Goal: Transaction & Acquisition: Subscribe to service/newsletter

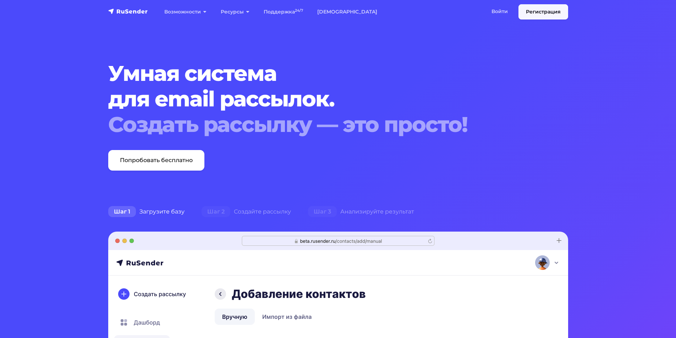
click at [539, 12] on link "Регистрация" at bounding box center [543, 11] width 50 height 15
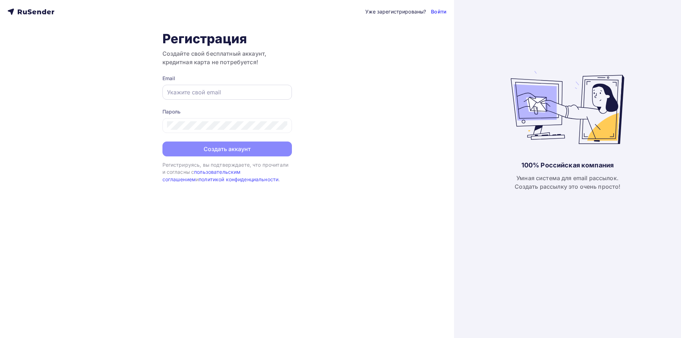
click at [225, 94] on input "text" at bounding box center [227, 92] width 120 height 9
type input "proeliumcompany@gmail.com"
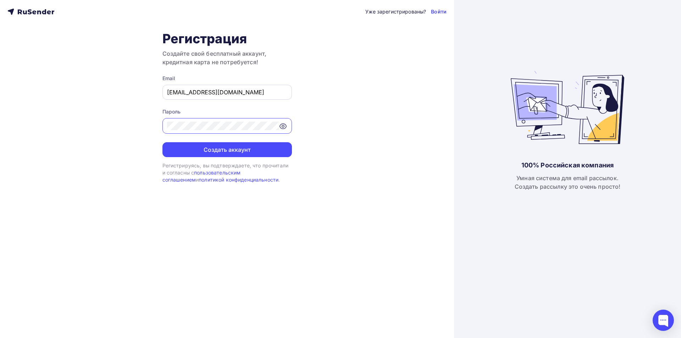
click at [162, 142] on button "Создать аккаунт" at bounding box center [226, 149] width 129 height 15
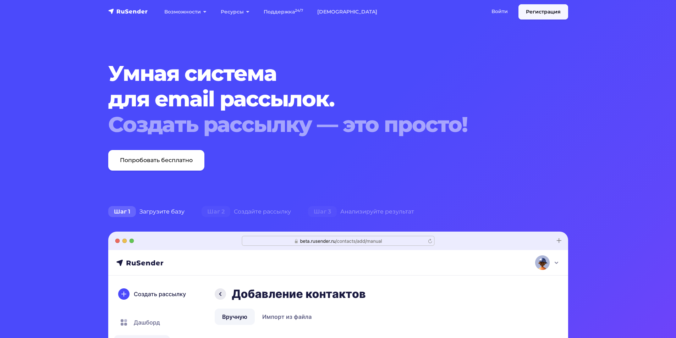
click at [529, 10] on link "Регистрация" at bounding box center [543, 11] width 50 height 15
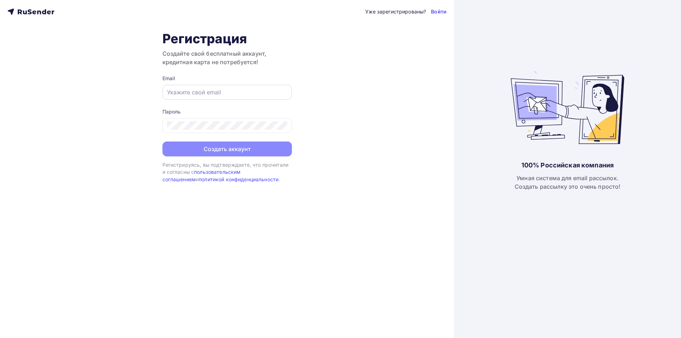
click at [230, 98] on div at bounding box center [226, 92] width 129 height 15
click at [231, 93] on input "text" at bounding box center [227, 92] width 120 height 9
click at [234, 100] on form "Email Пароль Создать аккаунт" at bounding box center [226, 116] width 129 height 82
click at [235, 93] on input "text" at bounding box center [227, 92] width 120 height 9
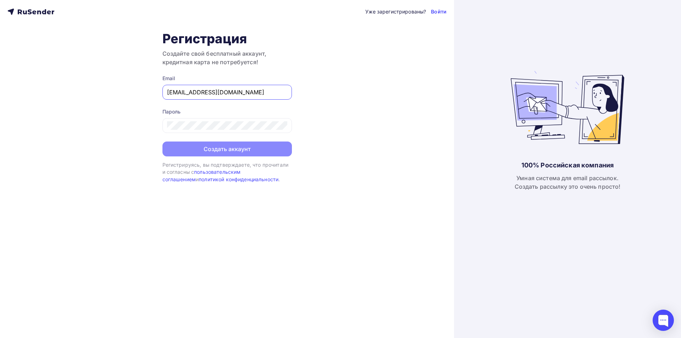
type input "[EMAIL_ADDRESS][DOMAIN_NAME]"
click at [178, 152] on button "Создать аккаунт" at bounding box center [226, 149] width 129 height 15
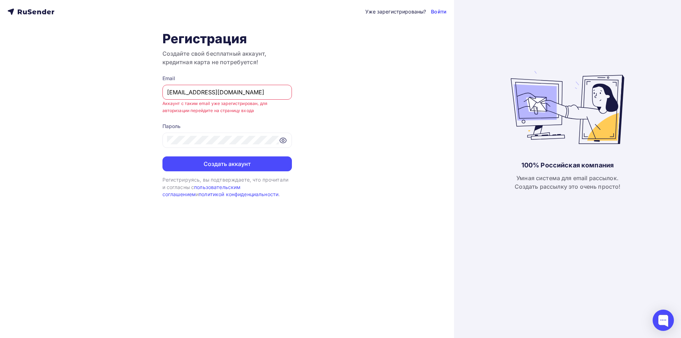
click at [448, 15] on div "Уже зарегистрированы? Войти Регистрация Создайте свой бесплатный аккаунт, креди…" at bounding box center [227, 169] width 454 height 338
click at [446, 13] on div "Уже зарегистрированы? Войти Регистрация Создайте свой бесплатный аккаунт, креди…" at bounding box center [227, 169] width 454 height 338
click at [435, 11] on link "Войти" at bounding box center [439, 11] width 16 height 7
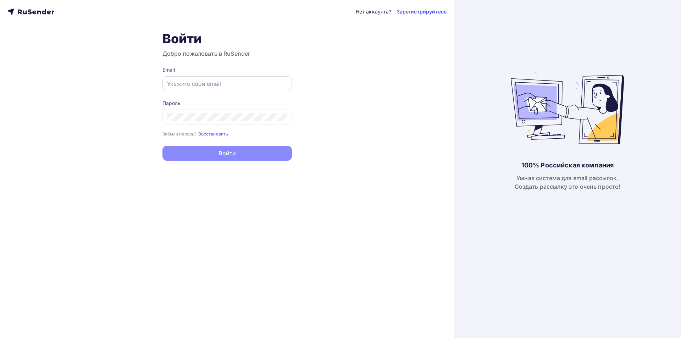
type input "[EMAIL_ADDRESS][DOMAIN_NAME]"
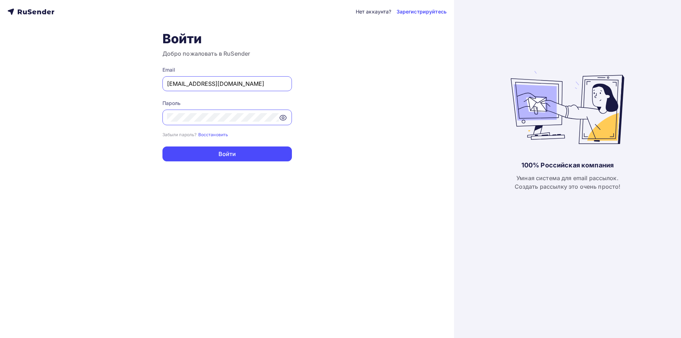
click at [179, 83] on input "[EMAIL_ADDRESS][DOMAIN_NAME]" at bounding box center [227, 83] width 120 height 9
click at [76, 121] on div "Нет аккаунта? Зарегистрируйтесь Войти Добро пожаловать в RuSender Email proeliu…" at bounding box center [227, 169] width 454 height 338
click at [344, 119] on div "Нет аккаунта? Зарегистрируйтесь Войти Добро пожаловать в RuSender Email proeliu…" at bounding box center [227, 169] width 454 height 338
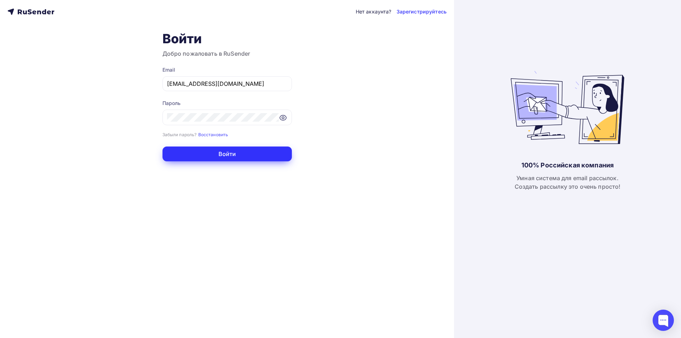
click at [265, 156] on button "Войти" at bounding box center [226, 153] width 129 height 15
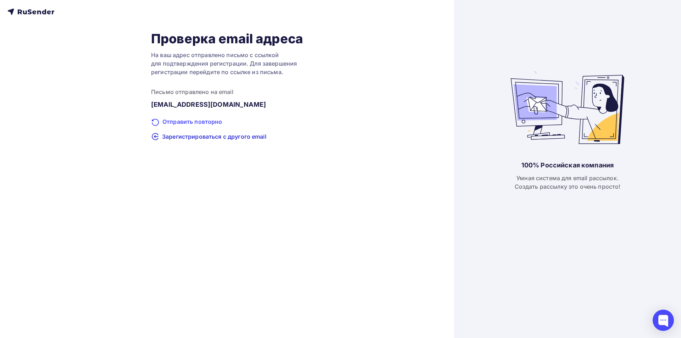
click at [200, 124] on div "Отправить повторно" at bounding box center [227, 121] width 152 height 9
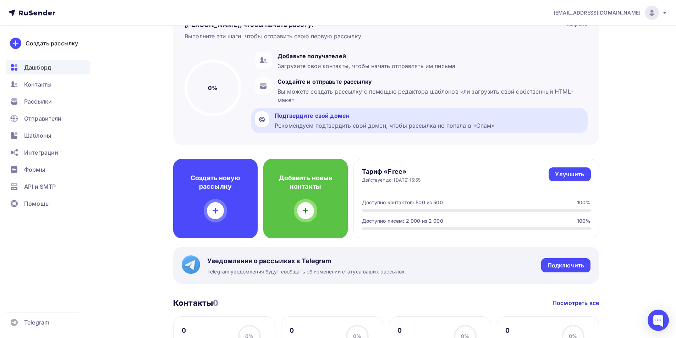
scroll to position [142, 0]
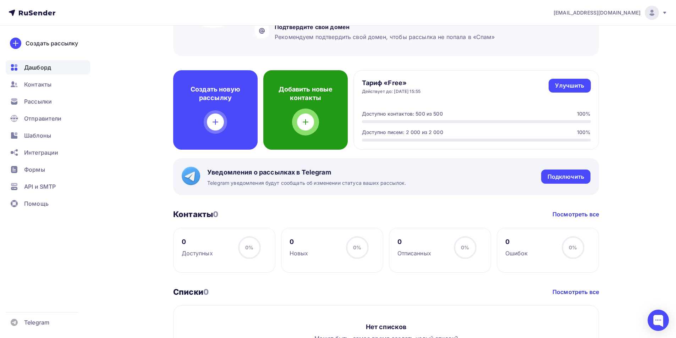
click at [306, 131] on div "Добавить новые контакты" at bounding box center [305, 109] width 84 height 79
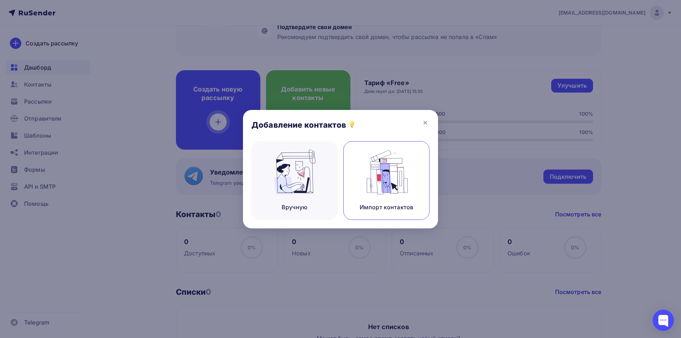
click at [374, 191] on img at bounding box center [387, 172] width 48 height 45
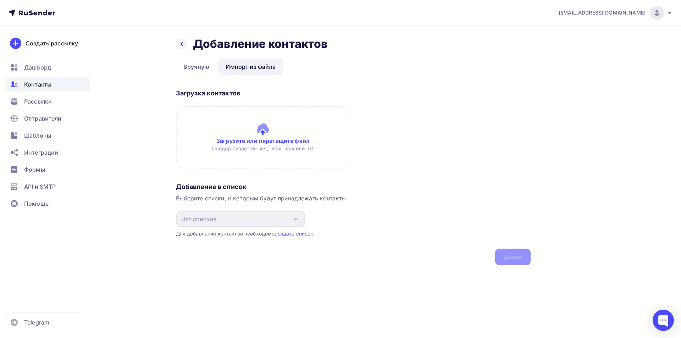
click at [279, 154] on input "file" at bounding box center [263, 137] width 174 height 62
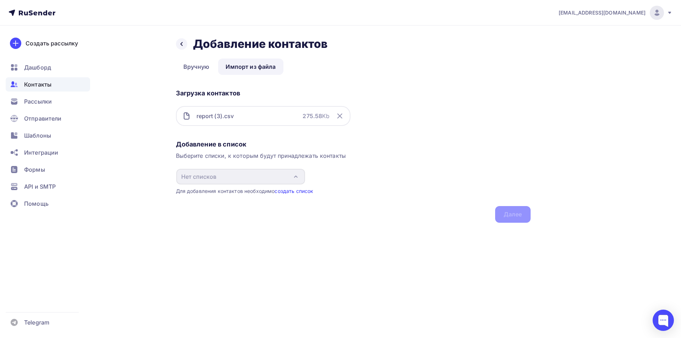
click at [285, 190] on link "создать список" at bounding box center [293, 191] width 39 height 6
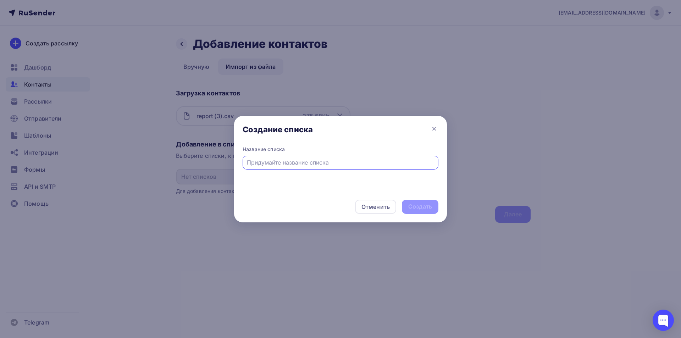
click at [299, 166] on input "text" at bounding box center [341, 162] width 188 height 9
type input "R"
type input "Клиенты autozest.ru сентябрь 2025"
click at [420, 204] on div "Создать" at bounding box center [420, 206] width 24 height 8
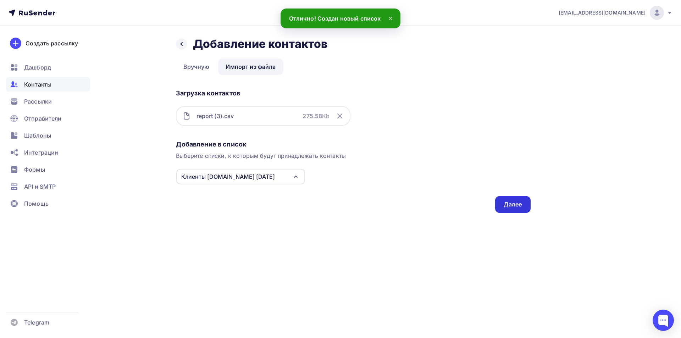
click at [516, 200] on div "Далее" at bounding box center [512, 204] width 35 height 17
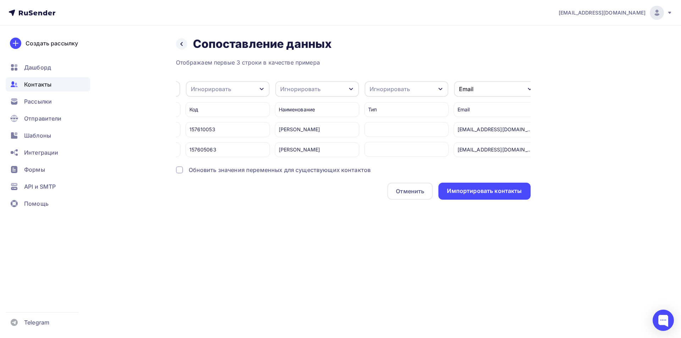
scroll to position [0, 121]
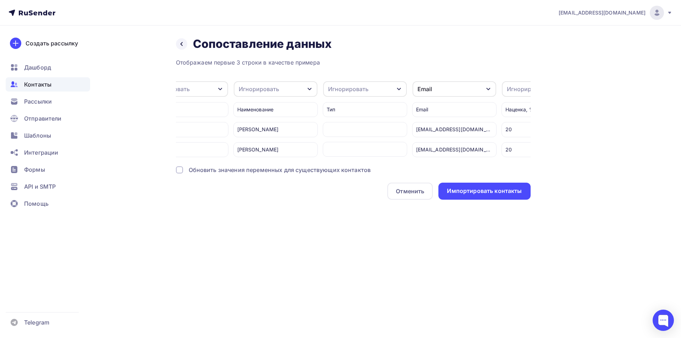
click at [272, 85] on div "Игнорировать" at bounding box center [259, 89] width 40 height 9
click at [260, 125] on div "Имя" at bounding box center [262, 126] width 41 height 9
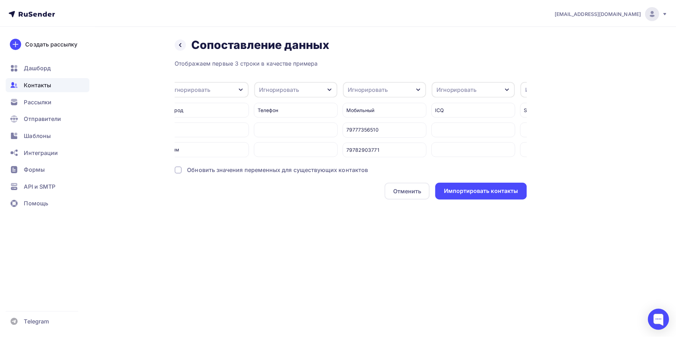
scroll to position [0, 1049]
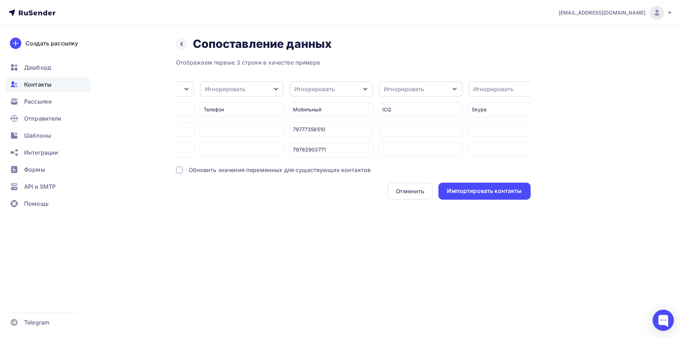
click at [348, 88] on div "Игнорировать" at bounding box center [331, 89] width 84 height 16
click at [323, 139] on div "Телефон" at bounding box center [318, 140] width 41 height 9
click at [412, 84] on div "Игнорировать" at bounding box center [421, 89] width 84 height 16
click at [565, 126] on div "Назад Сопоставление данных Сопоставление данных Отображаем первые 3 строки в ка…" at bounding box center [340, 127] width 581 height 202
click at [477, 194] on div "Импортировать контакты" at bounding box center [484, 191] width 75 height 8
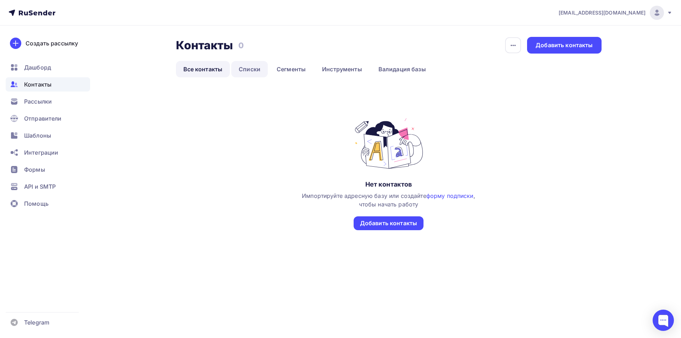
click at [249, 71] on link "Списки" at bounding box center [249, 69] width 37 height 16
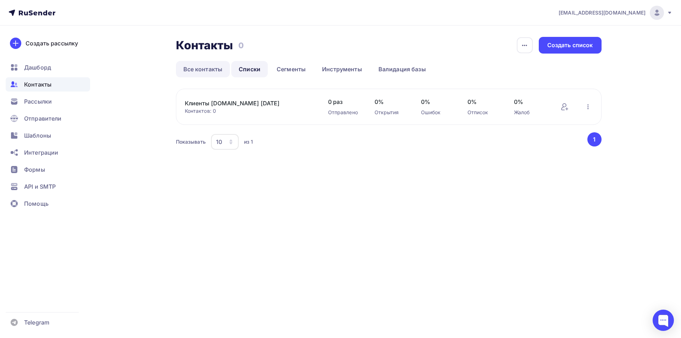
click at [205, 74] on link "Все контакты" at bounding box center [203, 69] width 54 height 16
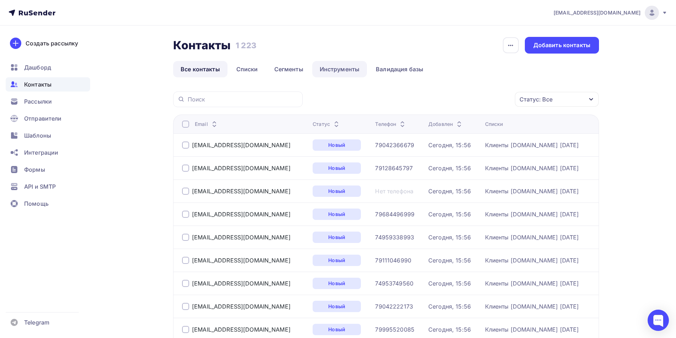
click at [342, 62] on link "Инструменты" at bounding box center [339, 69] width 55 height 16
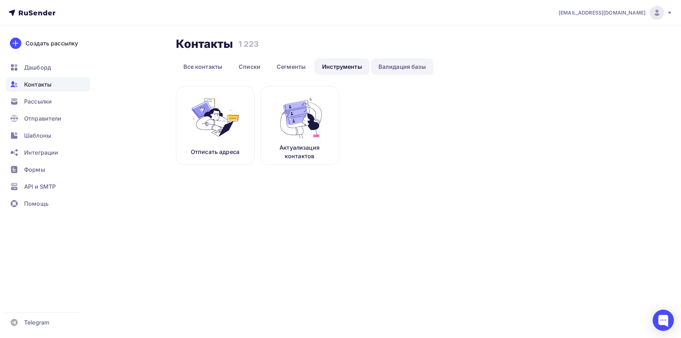
click at [387, 68] on link "Валидация базы" at bounding box center [402, 67] width 62 height 16
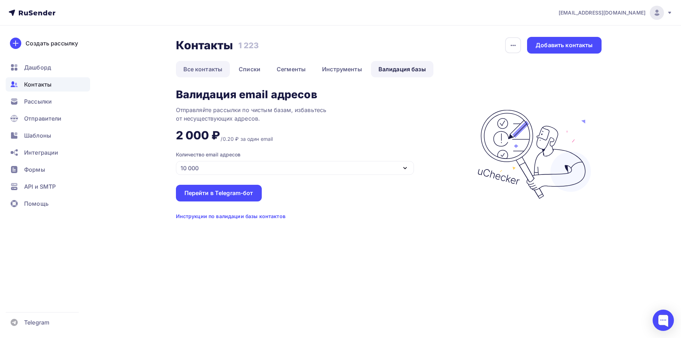
click at [191, 65] on link "Все контакты" at bounding box center [203, 69] width 54 height 16
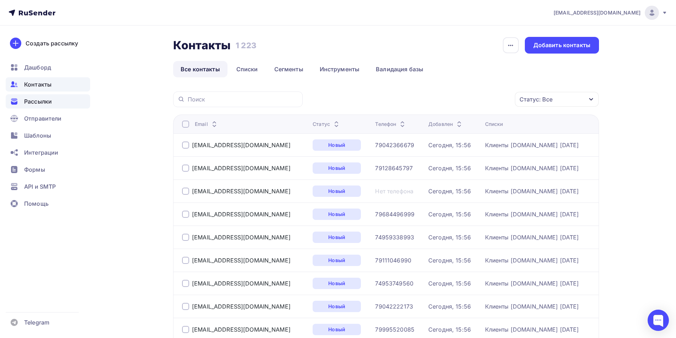
click at [53, 106] on div "Рассылки" at bounding box center [48, 101] width 84 height 14
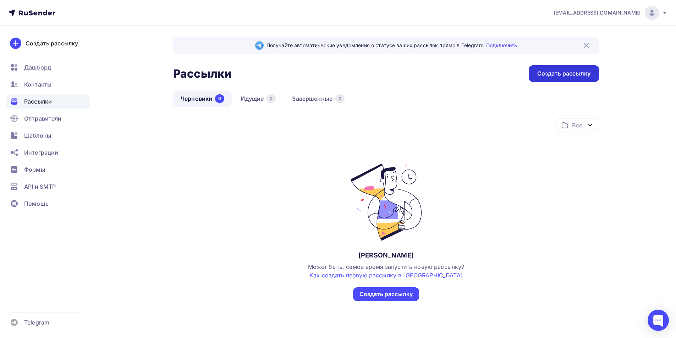
click at [540, 79] on div "Создать рассылку" at bounding box center [563, 73] width 70 height 17
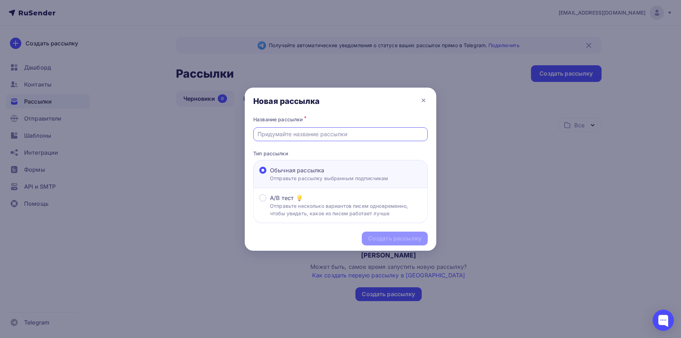
click at [294, 138] on input "text" at bounding box center [340, 134] width 166 height 9
paste input "V3077B1"
type input "V3077B1"
paste input "ВАЖНО!!! Сайт МОТЕХС-РУС Технические работы c 5 по 8 сентября 2025"
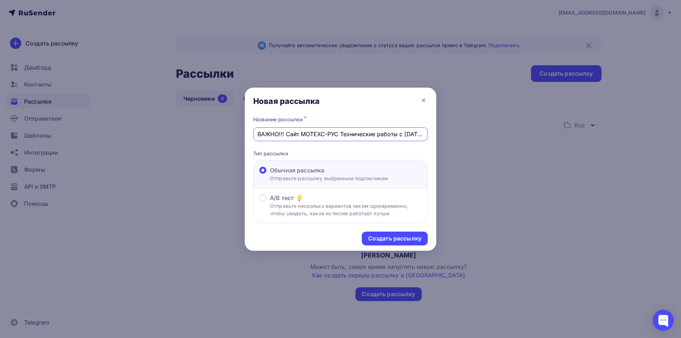
drag, startPoint x: 298, startPoint y: 133, endPoint x: 301, endPoint y: 139, distance: 7.0
click at [301, 139] on div "ВАЖНО!!! Сайт МОТЕХС-РУС Технические работы c 5 по 8 сентября 2025" at bounding box center [340, 134] width 174 height 14
type input "ВАЖНО!!! Сайт AUTOZEST.RU Технические работы c 5 по 8 сентября 2025"
click at [394, 239] on div "Создать рассылку" at bounding box center [394, 238] width 53 height 8
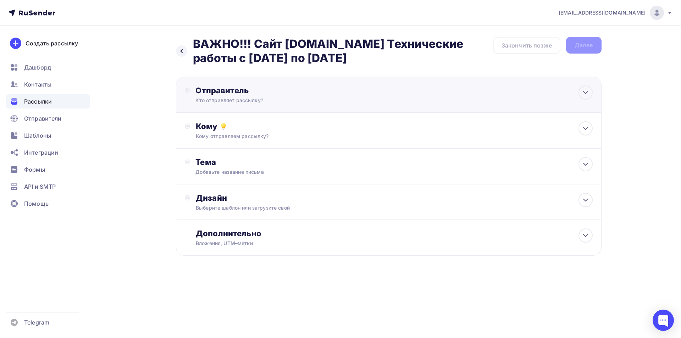
click at [349, 90] on div "Отправитель" at bounding box center [272, 90] width 154 height 10
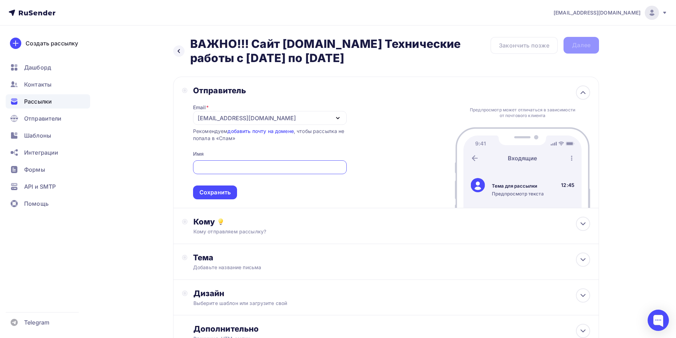
click at [323, 115] on div "proeliumcompany@gmail.com" at bounding box center [270, 118] width 154 height 14
click at [287, 160] on div "Добавить отправителя" at bounding box center [269, 164] width 145 height 17
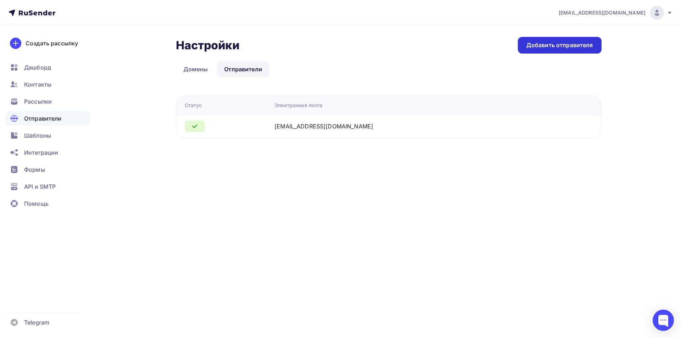
click at [545, 42] on div "Добавить отправителя" at bounding box center [559, 45] width 67 height 8
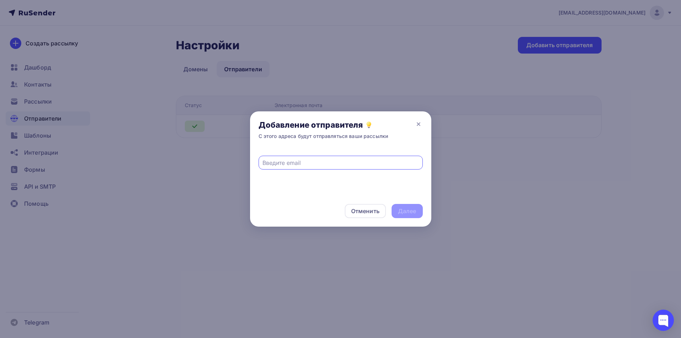
click at [298, 159] on input "text" at bounding box center [340, 163] width 156 height 9
type input "O"
type input "office@autozest.ru"
click at [402, 207] on div "Далее" at bounding box center [407, 211] width 18 height 8
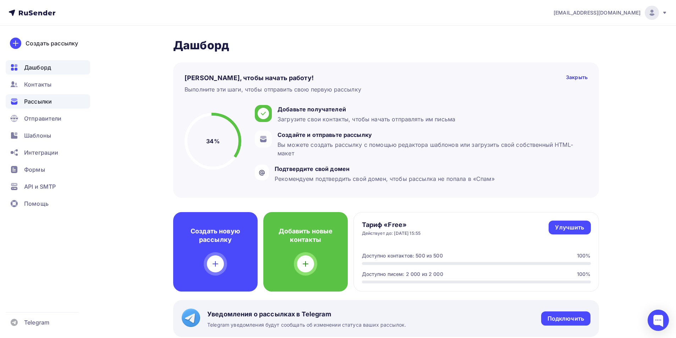
click at [47, 101] on span "Рассылки" at bounding box center [38, 101] width 28 height 9
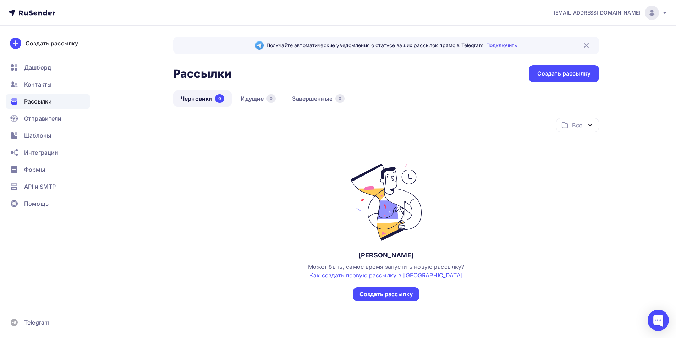
click at [367, 304] on div "Все Все папки Создать новую папку Нет черновиков Может быть, самое время запуст…" at bounding box center [386, 218] width 426 height 200
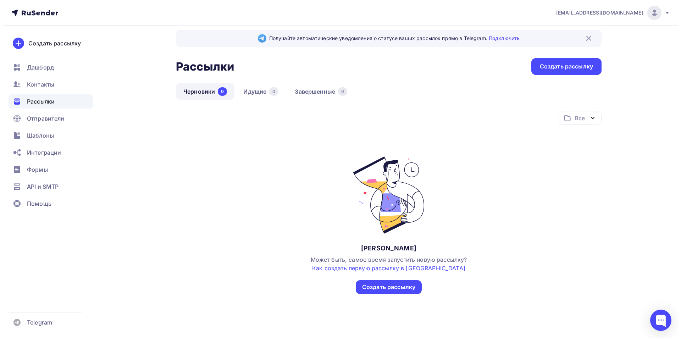
scroll to position [9, 0]
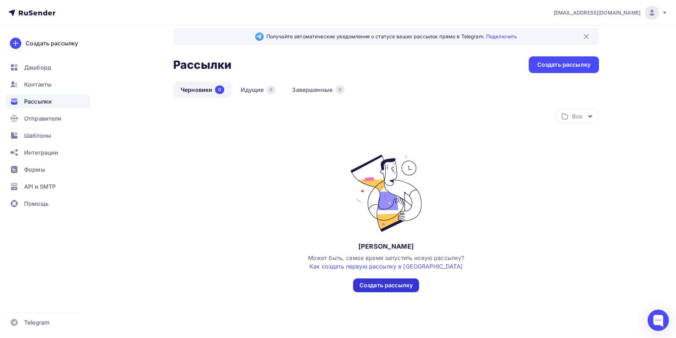
click at [401, 289] on div "Создать рассылку" at bounding box center [385, 285] width 53 height 8
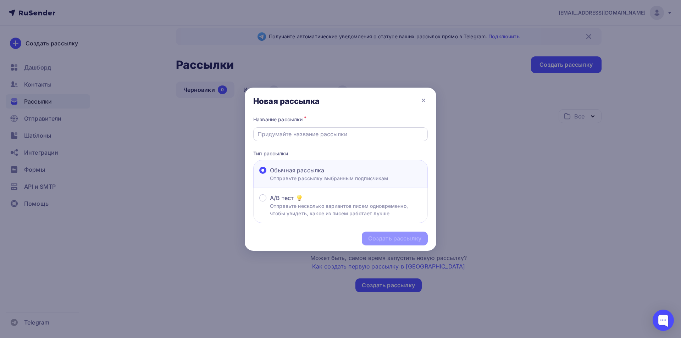
click at [346, 137] on input "text" at bounding box center [340, 134] width 166 height 9
paste input "ВАЖНО!!! Сайт МОТЕХС-РУС Технические работы c [DATE] по [DATE]"
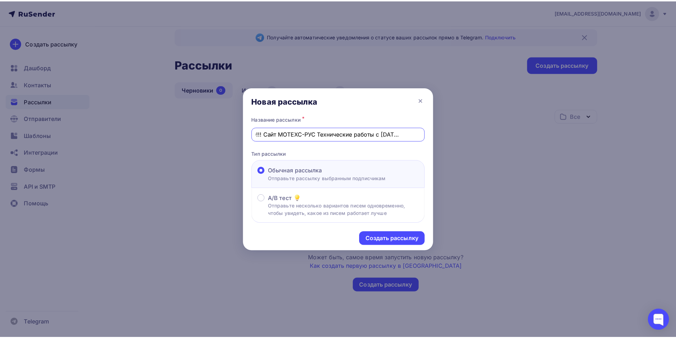
scroll to position [0, 0]
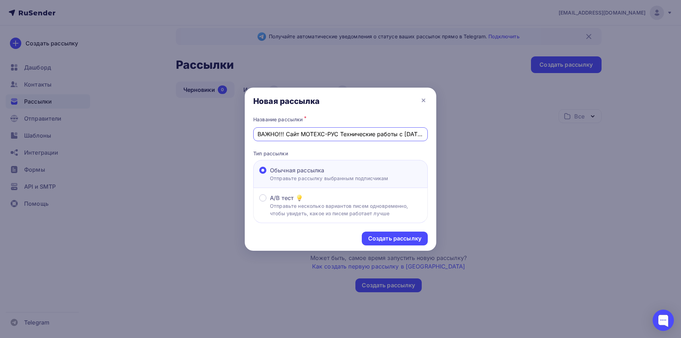
click at [286, 136] on input "ВАЖНО!!! Сайт МОТЕХС-РУС Технические работы c [DATE] по [DATE]" at bounding box center [340, 134] width 166 height 9
type input "ВАЖНО!!! AUTOZEST.RU Технические работы c 5 по 8 сентября 2025"
click at [377, 237] on div "Создать рассылку" at bounding box center [394, 238] width 53 height 8
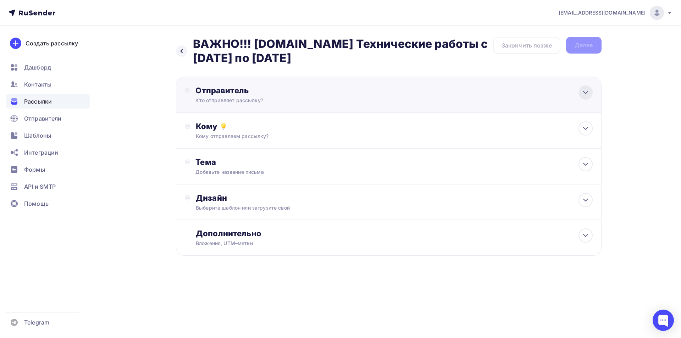
click at [584, 95] on icon at bounding box center [585, 92] width 9 height 9
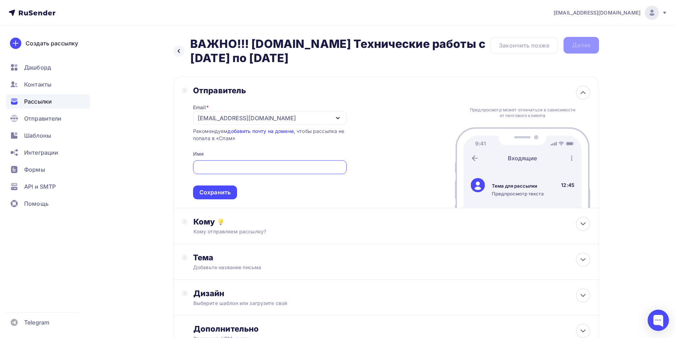
click at [288, 114] on div "[EMAIL_ADDRESS][DOMAIN_NAME]" at bounding box center [270, 118] width 154 height 14
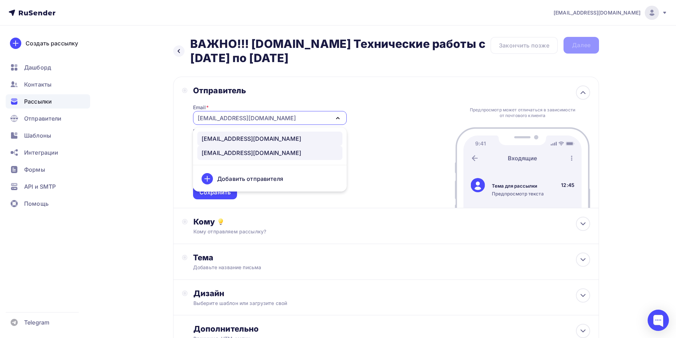
click at [259, 140] on div "[EMAIL_ADDRESS][DOMAIN_NAME]" at bounding box center [269, 138] width 137 height 9
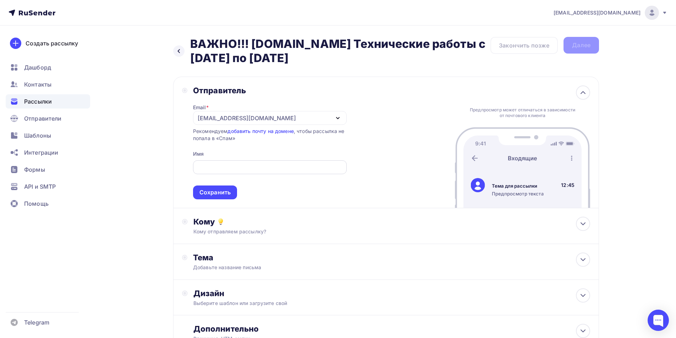
click at [250, 172] on div at bounding box center [270, 167] width 154 height 14
click at [253, 165] on input "text" at bounding box center [269, 167] width 145 height 9
type input "c"
click at [266, 172] on div "Сергей" at bounding box center [270, 167] width 154 height 14
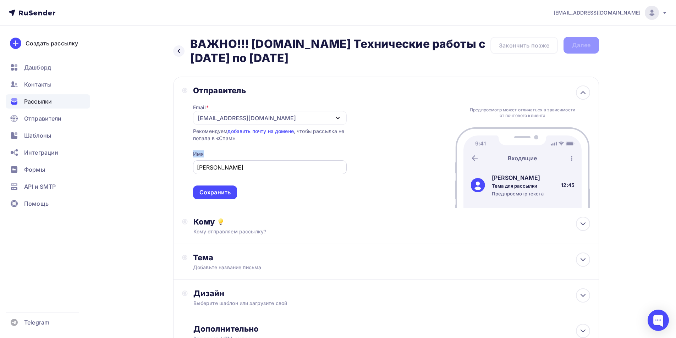
click at [266, 172] on div "Сергей" at bounding box center [270, 167] width 154 height 14
click at [213, 167] on input "Сергей" at bounding box center [269, 167] width 145 height 9
click at [207, 167] on input "Сергей" at bounding box center [269, 167] width 145 height 9
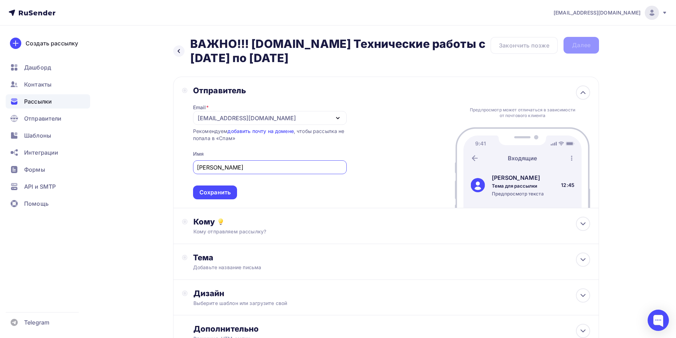
click at [207, 167] on input "Сергей" at bounding box center [269, 167] width 145 height 9
type input "[DOMAIN_NAME] - автозапчасти для профессионалов"
click at [220, 199] on div "Сохранить" at bounding box center [215, 192] width 44 height 14
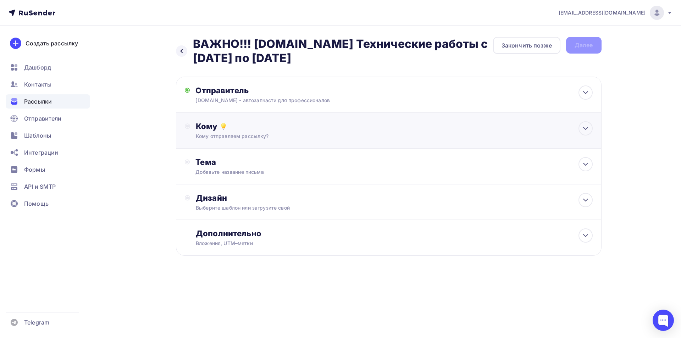
click at [340, 129] on div "Кому" at bounding box center [394, 126] width 396 height 10
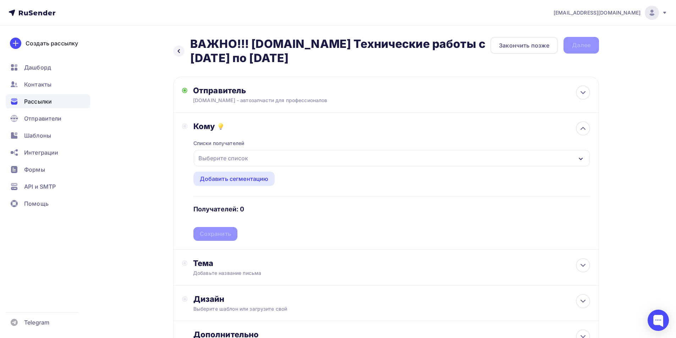
click at [296, 159] on div "Выберите список" at bounding box center [392, 158] width 396 height 16
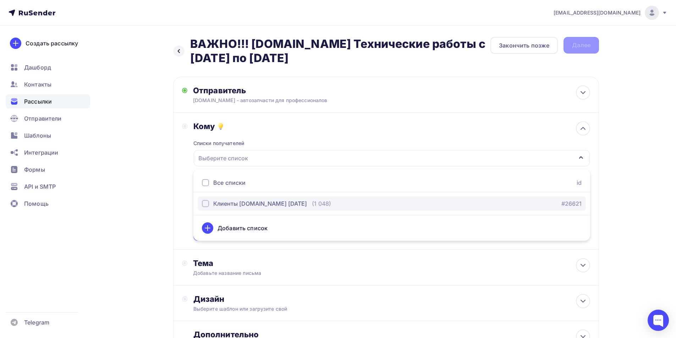
click at [205, 205] on div "button" at bounding box center [205, 203] width 7 height 7
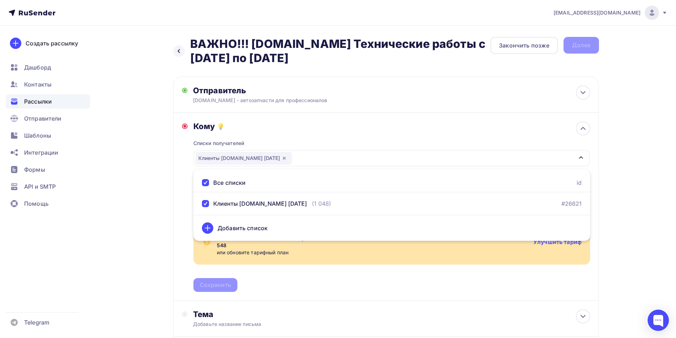
click at [155, 176] on div "Назад ВАЖНО!!! AUTOZEST.RU Технические работы c 5 по 8 сентября 2025 ВАЖНО!!! A…" at bounding box center [337, 240] width 581 height 428
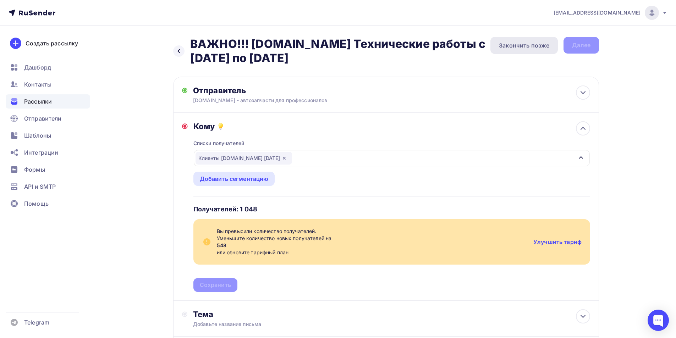
click at [514, 49] on div "Закончить позже" at bounding box center [524, 45] width 50 height 9
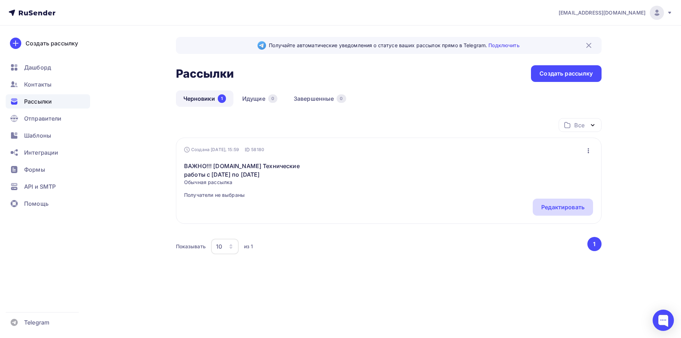
click at [551, 203] on div "Редактировать" at bounding box center [562, 207] width 43 height 9
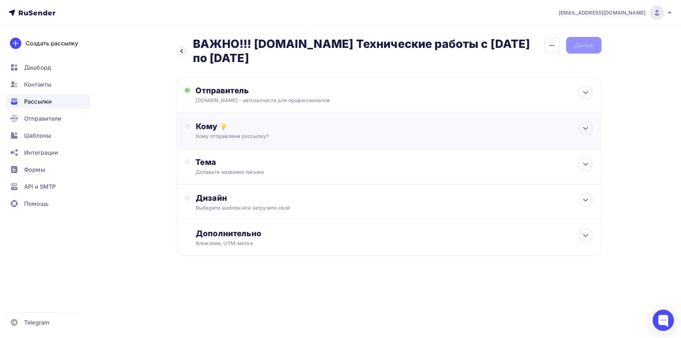
click at [444, 131] on div "Кому Кому отправляем рассылку? Списки получателей Выберите список Все списки id…" at bounding box center [394, 130] width 396 height 18
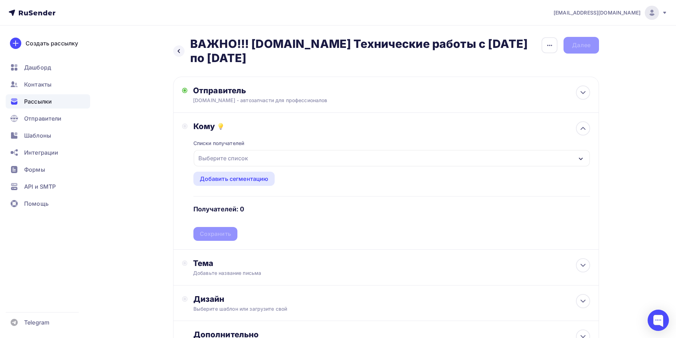
click at [389, 160] on div "Выберите список" at bounding box center [392, 158] width 396 height 16
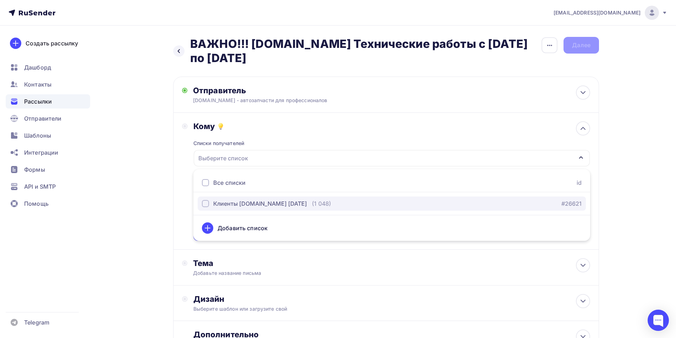
click at [208, 205] on div "button" at bounding box center [205, 203] width 7 height 7
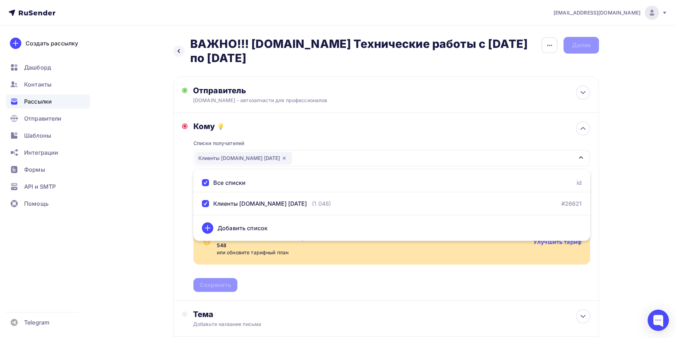
click at [302, 276] on div "Списки получателей Клиенты autozest.ru сентябрь 2025 Все списки id Клиенты auto…" at bounding box center [391, 211] width 396 height 161
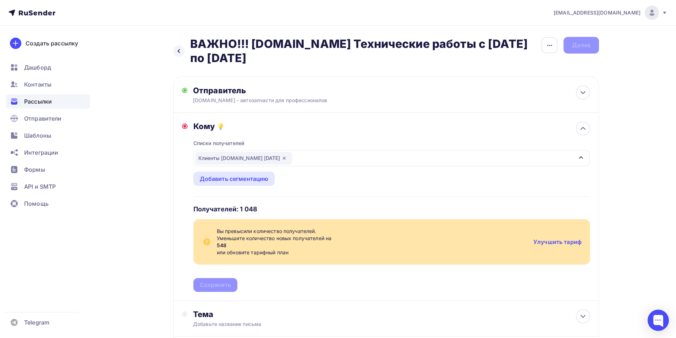
click at [573, 234] on div "Вы превысили количество получателей. Уменьшите количество новых получателей на …" at bounding box center [391, 241] width 396 height 45
click at [573, 237] on div "Вы превысили количество получателей. Уменьшите количество новых получателей на …" at bounding box center [391, 241] width 396 height 45
click at [573, 239] on link "Улучшить тариф" at bounding box center [557, 241] width 48 height 7
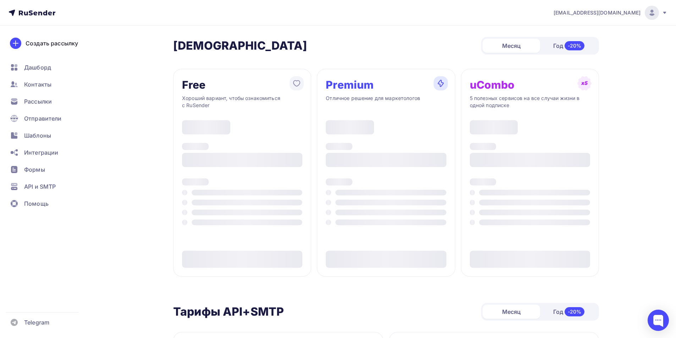
type input "500"
type input "100"
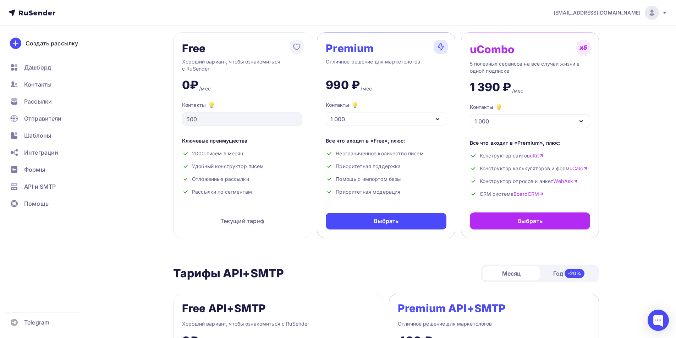
scroll to position [35, 0]
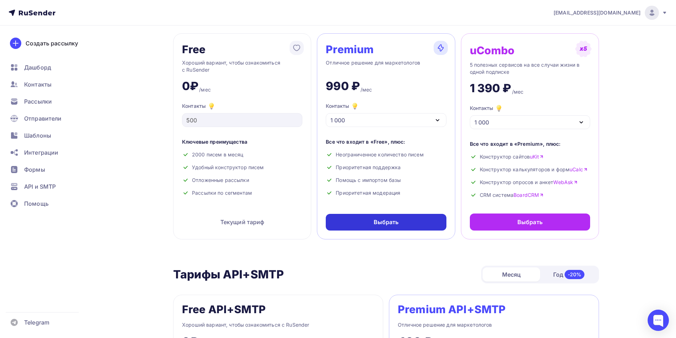
click at [380, 222] on div "Выбрать" at bounding box center [385, 222] width 25 height 8
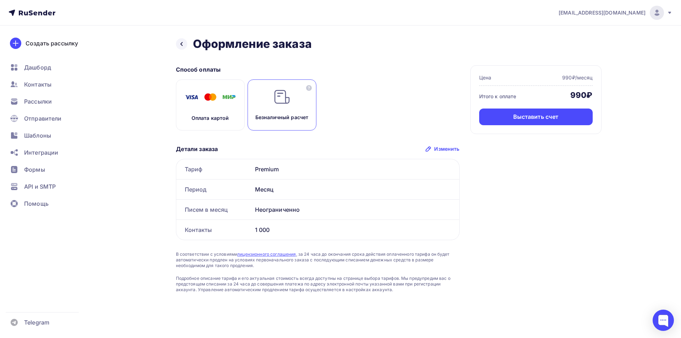
click at [205, 114] on div "Оплата картой" at bounding box center [210, 104] width 69 height 51
click at [525, 121] on div "Оплатить" at bounding box center [535, 117] width 113 height 17
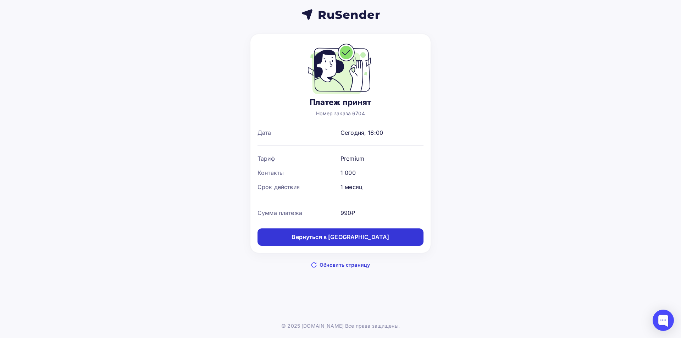
click at [321, 237] on div "Вернуться в [GEOGRAPHIC_DATA]" at bounding box center [341, 237] width 98 height 8
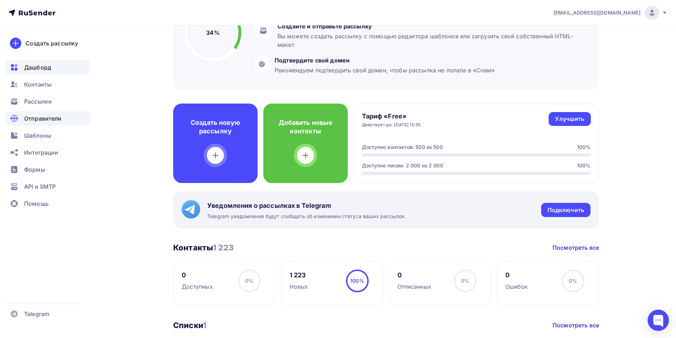
scroll to position [35, 0]
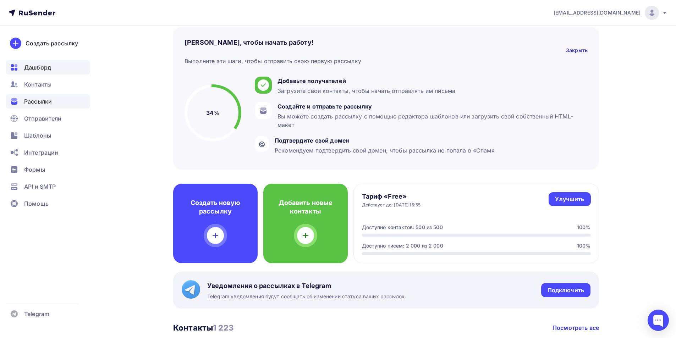
click at [45, 101] on span "Рассылки" at bounding box center [38, 101] width 28 height 9
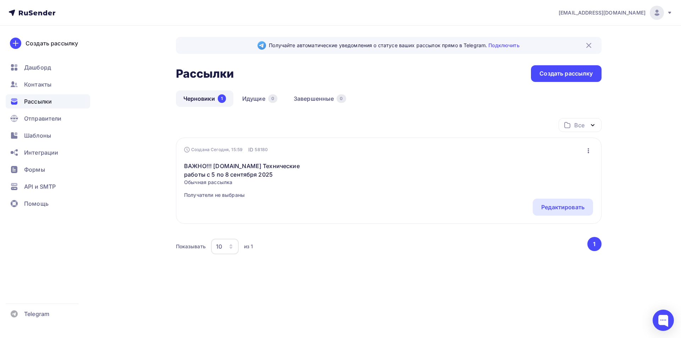
drag, startPoint x: 559, startPoint y: 160, endPoint x: 527, endPoint y: 163, distance: 31.3
click at [527, 163] on div "ВАЖНО!!! [DOMAIN_NAME] Технические работы c 5 по 8 сентября 2025 Обычная рассыл…" at bounding box center [388, 175] width 409 height 45
click at [257, 191] on span "Получатели не выбраны" at bounding box center [245, 194] width 122 height 7
click at [549, 207] on div "Редактировать" at bounding box center [562, 207] width 43 height 9
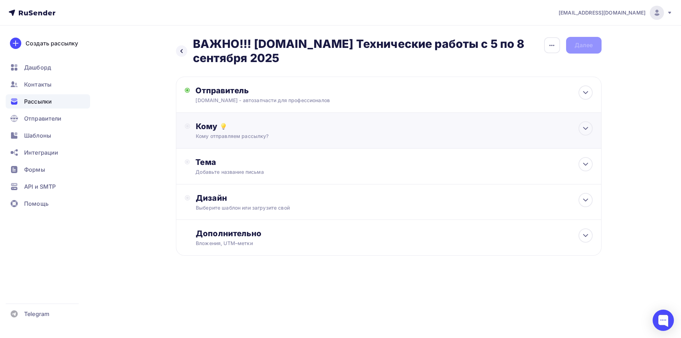
click at [328, 138] on div "Кому отправляем рассылку?" at bounding box center [374, 136] width 357 height 7
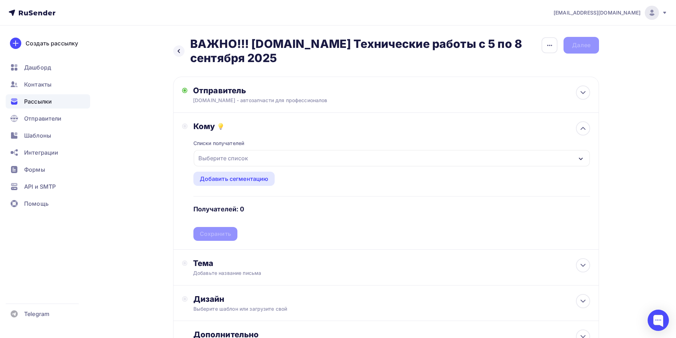
click at [271, 161] on div "Выберите список" at bounding box center [392, 158] width 396 height 16
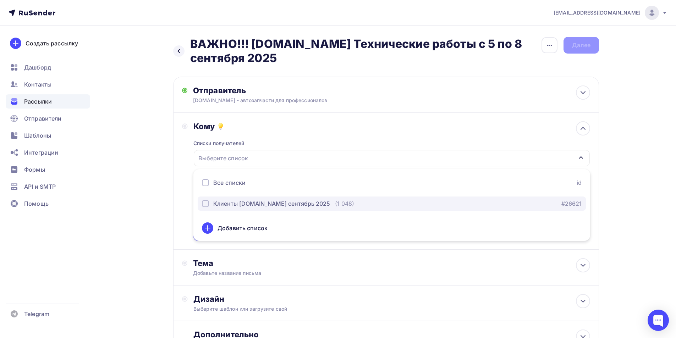
click at [205, 203] on div "button" at bounding box center [205, 203] width 7 height 7
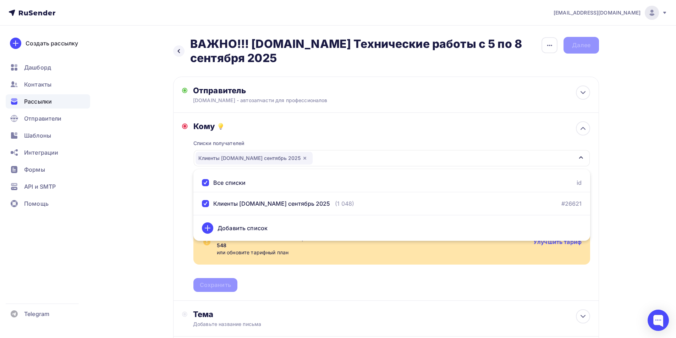
click at [155, 185] on div "Назад ВАЖНО!!! [DOMAIN_NAME] Технические работы c 5 по 8 сентября 2025 ВАЖНО!!!…" at bounding box center [337, 240] width 581 height 428
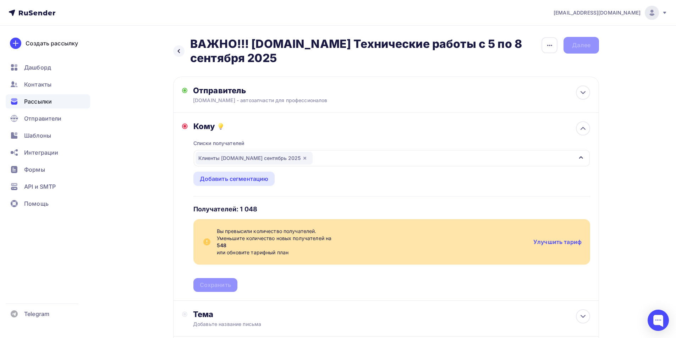
scroll to position [35, 0]
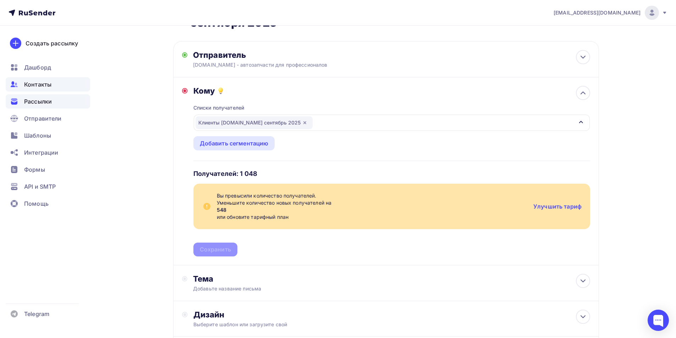
click at [38, 82] on span "Контакты" at bounding box center [37, 84] width 27 height 9
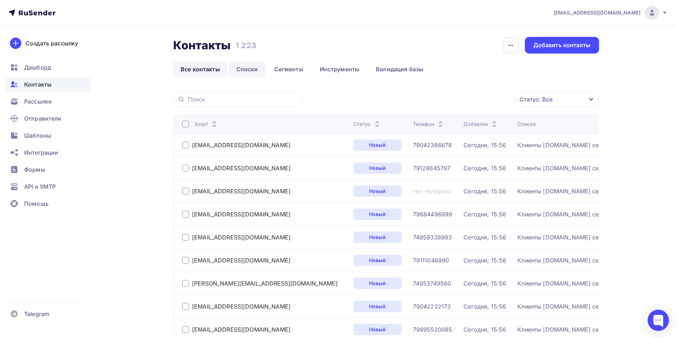
click at [251, 69] on link "Списки" at bounding box center [247, 69] width 37 height 16
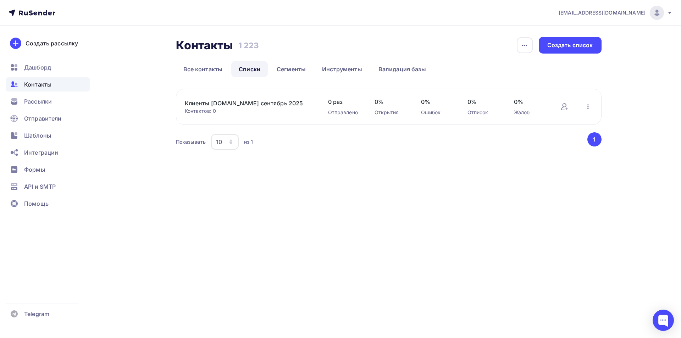
click at [583, 102] on div "Добавить контакты Переименовать список Скачать список Отписать адреса Актуализа…" at bounding box center [587, 106] width 9 height 9
click at [587, 108] on icon "button" at bounding box center [588, 106] width 9 height 9
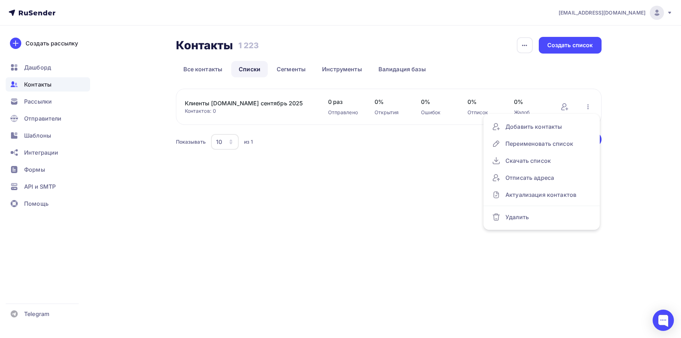
drag, startPoint x: 404, startPoint y: 154, endPoint x: 398, endPoint y: 139, distance: 16.3
click at [403, 151] on div "Контакты Контакты 1 223 1 223 История импорта Создать список Все контакты Списк…" at bounding box center [340, 103] width 581 height 154
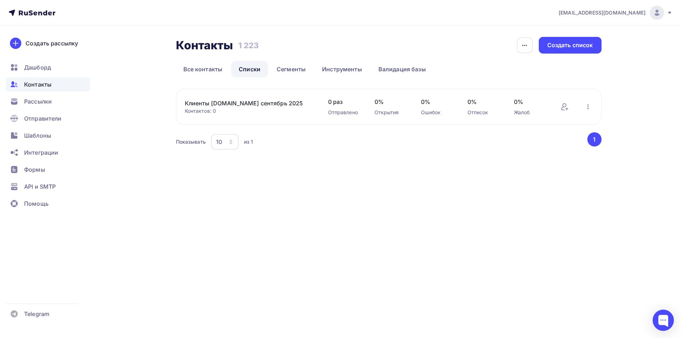
click at [378, 113] on div "Открытия" at bounding box center [390, 112] width 32 height 7
click at [283, 71] on link "Сегменты" at bounding box center [291, 69] width 44 height 16
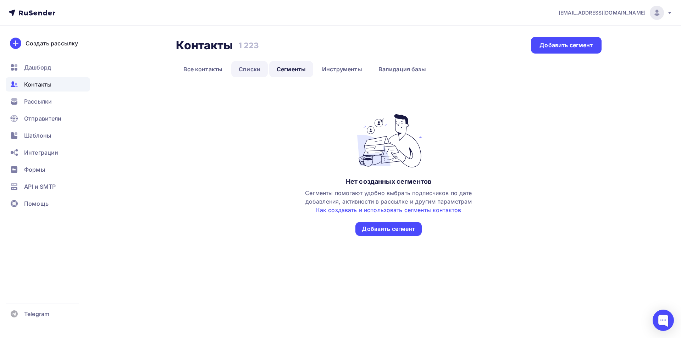
click at [235, 63] on link "Списки" at bounding box center [249, 69] width 37 height 16
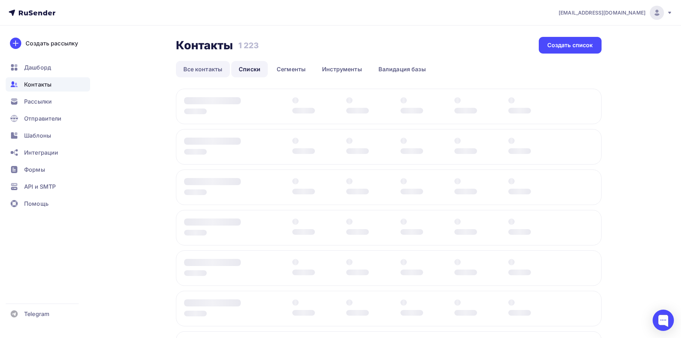
click at [208, 68] on link "Все контакты" at bounding box center [203, 69] width 54 height 16
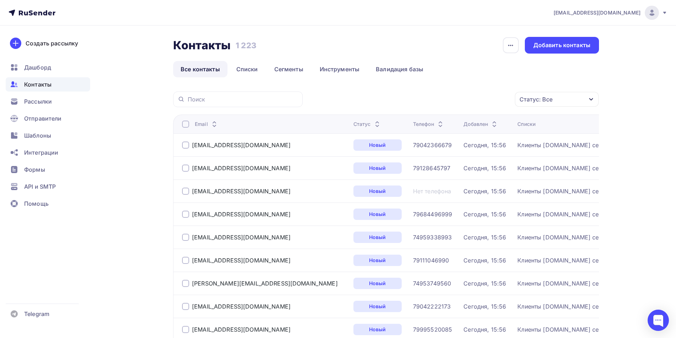
click at [561, 102] on div "Статус: Все" at bounding box center [557, 99] width 84 height 15
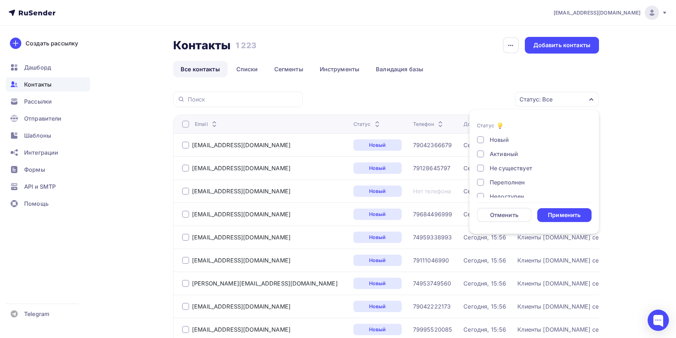
click at [561, 101] on div "Статус: Все" at bounding box center [557, 99] width 84 height 15
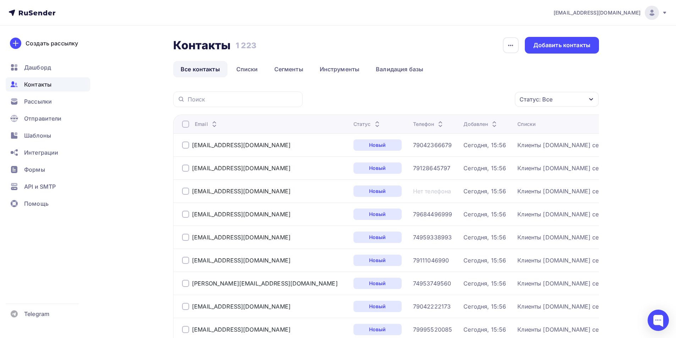
click at [181, 188] on td "selkovzap11@gmail1.com" at bounding box center [261, 190] width 177 height 23
click at [184, 193] on div at bounding box center [185, 191] width 7 height 7
click at [464, 104] on div "Действие" at bounding box center [462, 100] width 94 height 14
click at [182, 241] on td "orders@moskvorechie1.ru" at bounding box center [261, 237] width 177 height 23
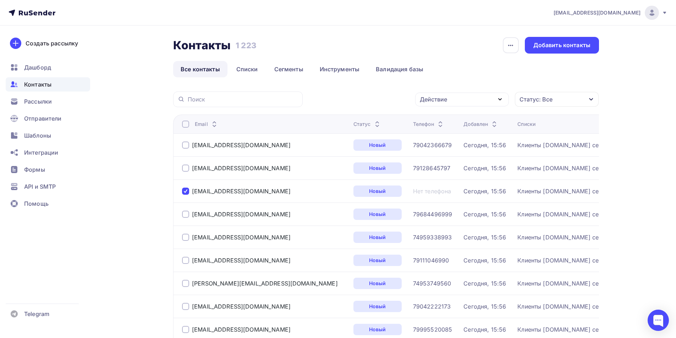
click at [184, 240] on div at bounding box center [185, 237] width 7 height 7
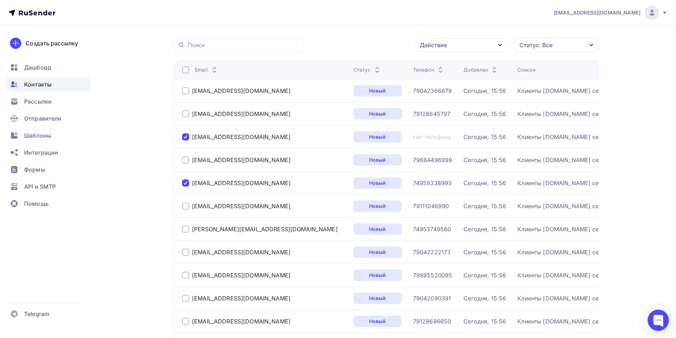
scroll to position [71, 0]
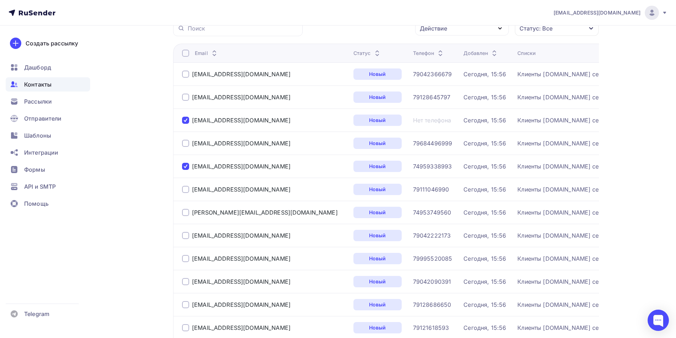
click at [187, 144] on div at bounding box center [185, 143] width 7 height 7
click at [184, 189] on div at bounding box center [185, 189] width 7 height 7
click at [185, 213] on div at bounding box center [185, 212] width 7 height 7
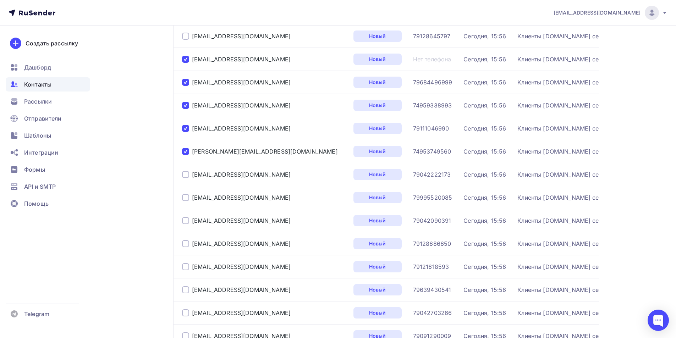
scroll to position [142, 0]
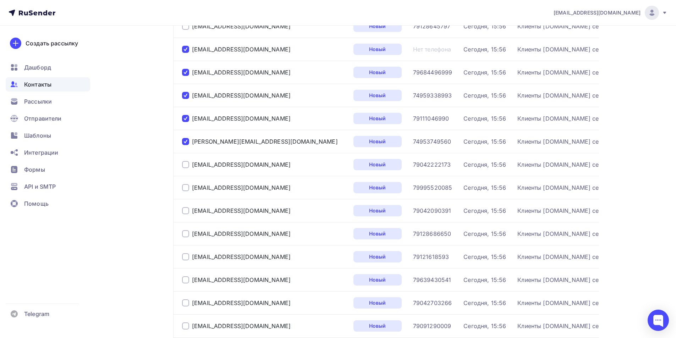
click at [185, 189] on div at bounding box center [185, 187] width 7 height 7
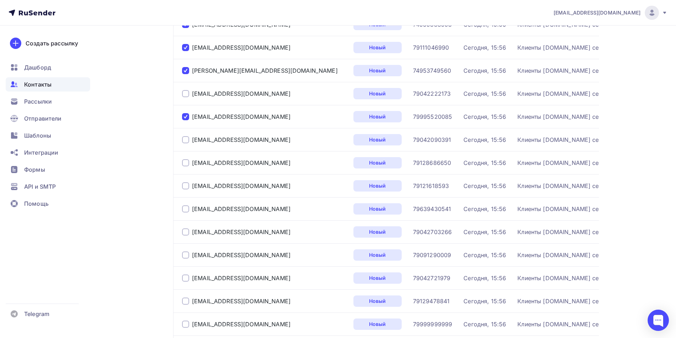
click at [187, 210] on div at bounding box center [185, 208] width 7 height 7
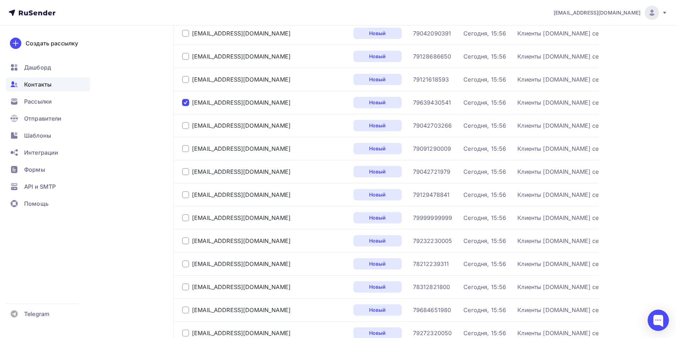
scroll to position [355, 0]
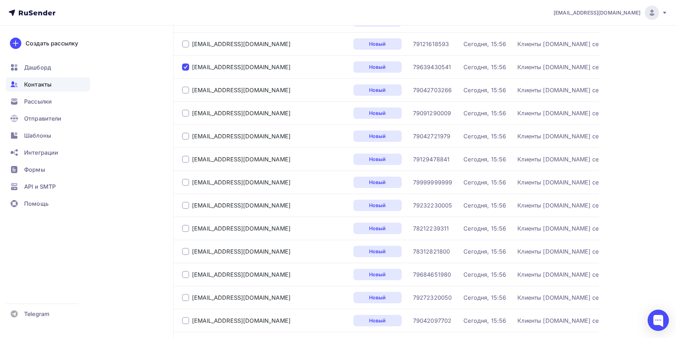
click at [184, 181] on div at bounding box center [185, 182] width 7 height 7
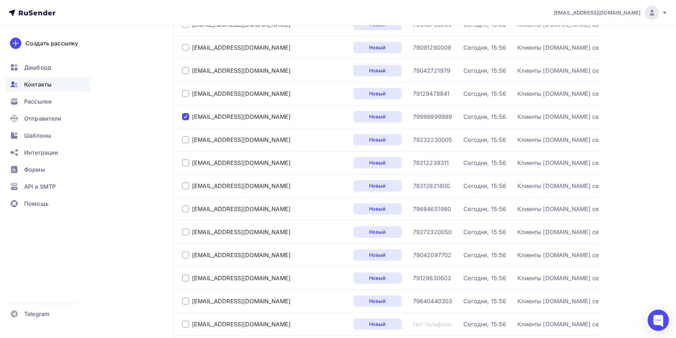
scroll to position [426, 0]
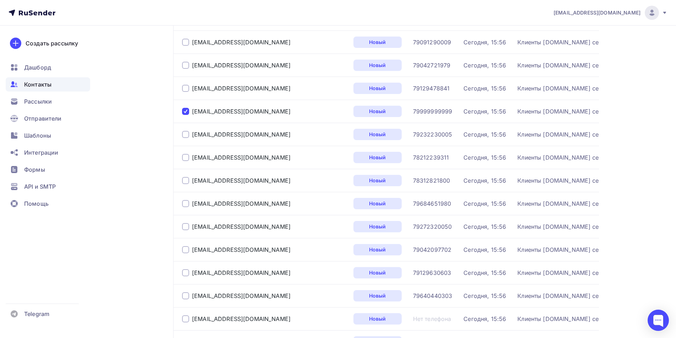
click at [184, 182] on div at bounding box center [185, 180] width 7 height 7
click at [187, 157] on div at bounding box center [185, 157] width 7 height 7
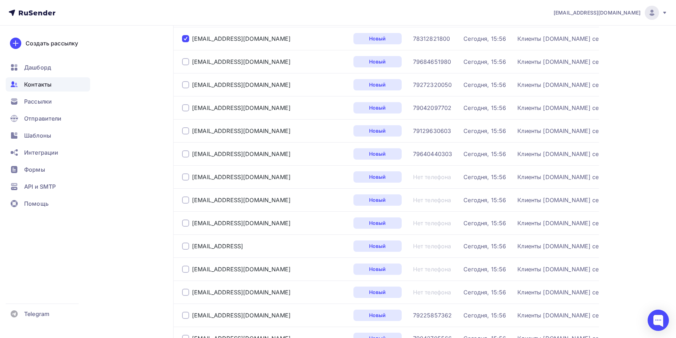
scroll to position [603, 0]
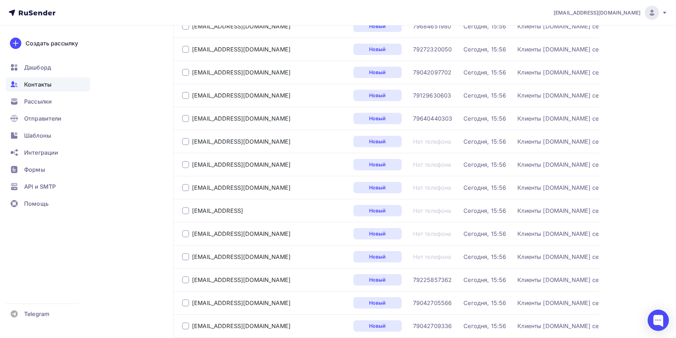
click at [186, 187] on div at bounding box center [185, 187] width 7 height 7
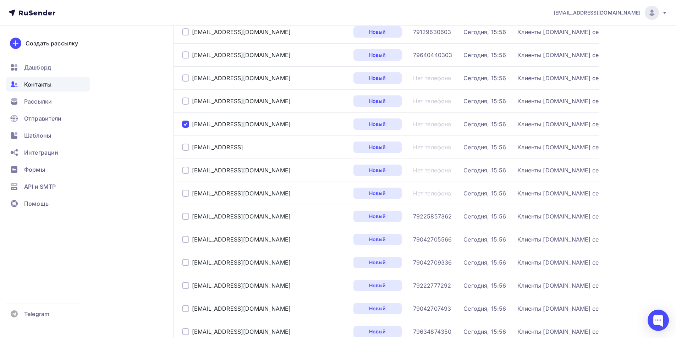
scroll to position [674, 0]
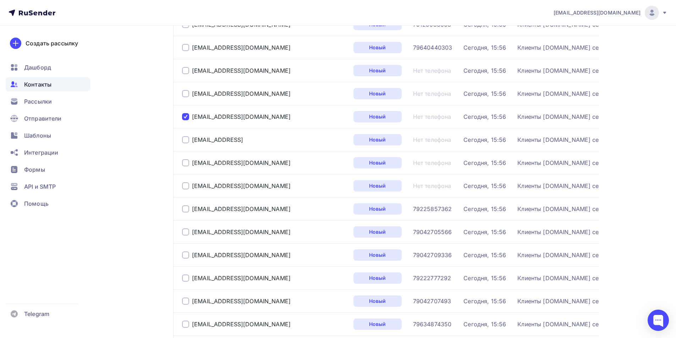
click at [183, 188] on div at bounding box center [185, 185] width 7 height 7
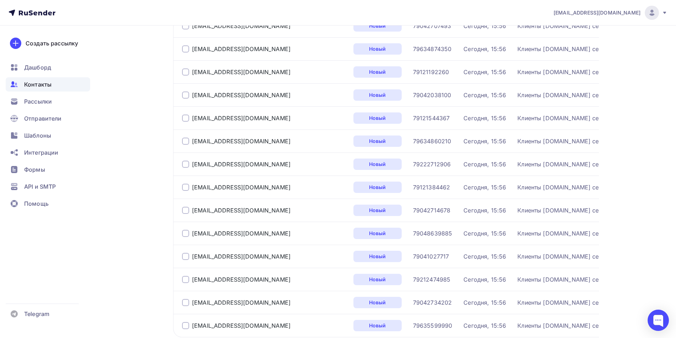
scroll to position [957, 0]
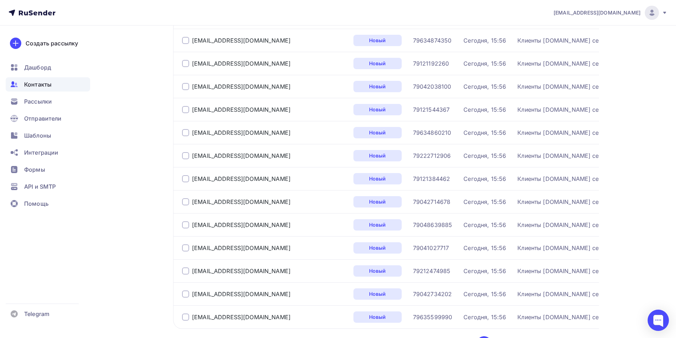
click at [184, 200] on div at bounding box center [185, 201] width 7 height 7
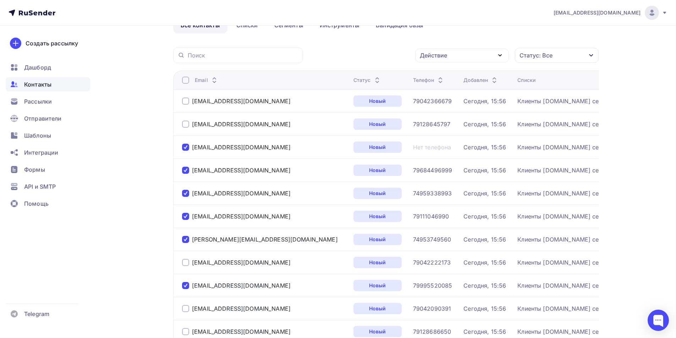
scroll to position [0, 0]
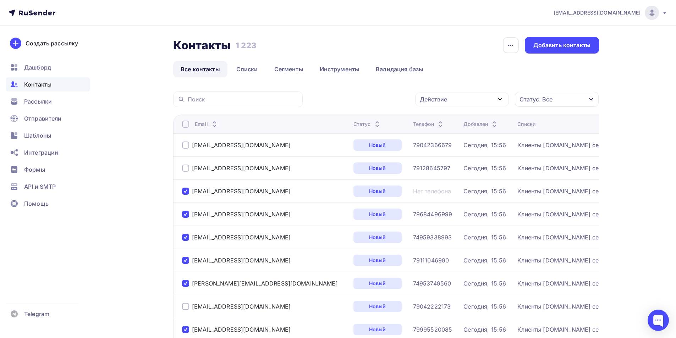
click at [466, 93] on div "Действие" at bounding box center [462, 100] width 94 height 14
click at [444, 147] on div "Удалить" at bounding box center [434, 148] width 23 height 9
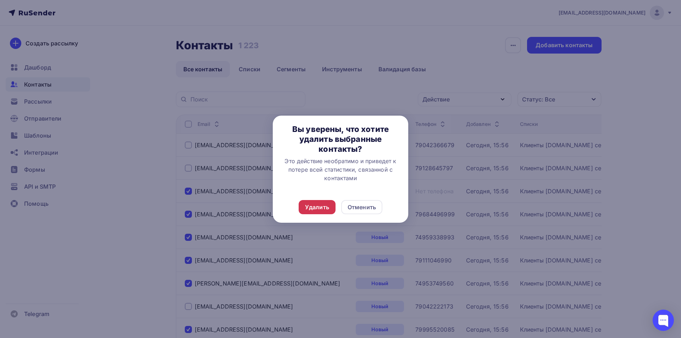
click at [320, 207] on div "Удалить" at bounding box center [317, 207] width 24 height 9
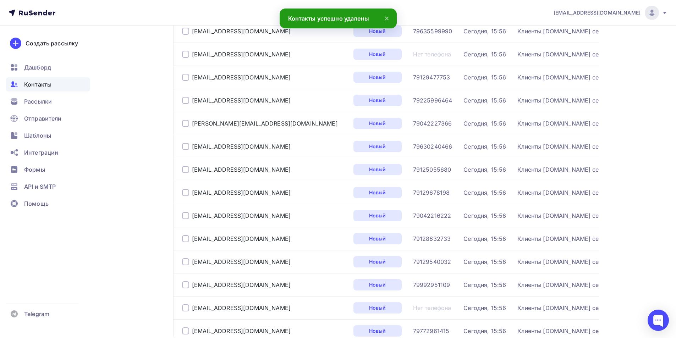
scroll to position [1015, 0]
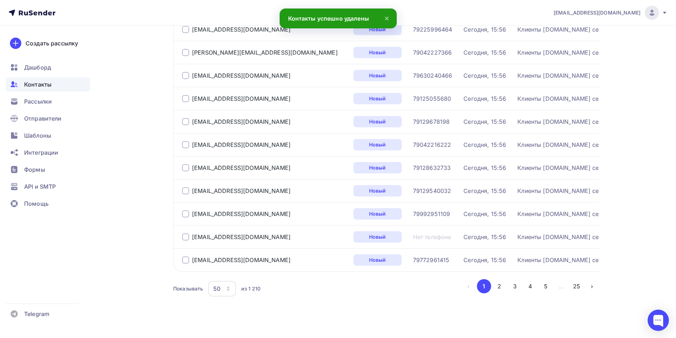
click at [229, 291] on div "50" at bounding box center [222, 289] width 28 height 16
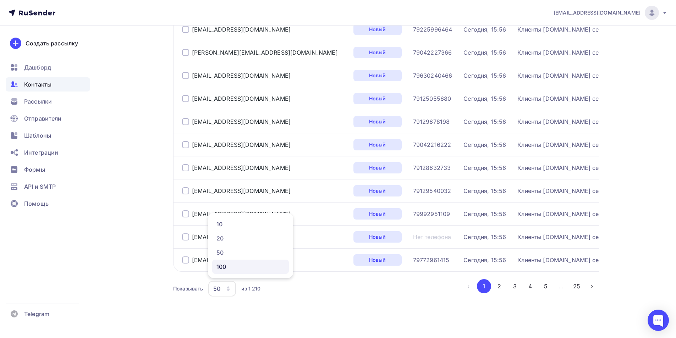
click at [231, 267] on div "100" at bounding box center [250, 266] width 68 height 9
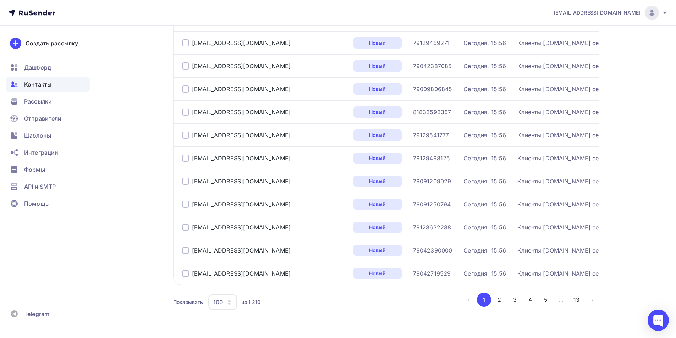
scroll to position [2138, 0]
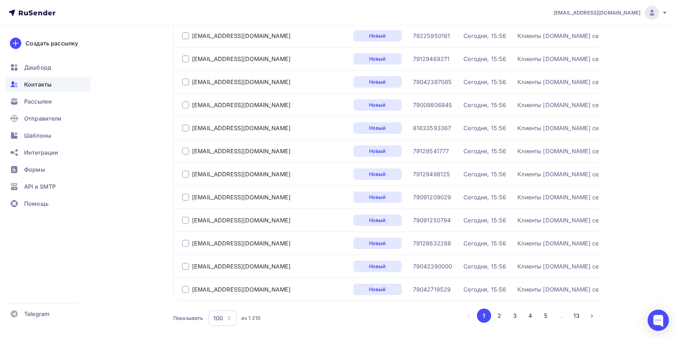
click at [185, 219] on div at bounding box center [185, 220] width 7 height 7
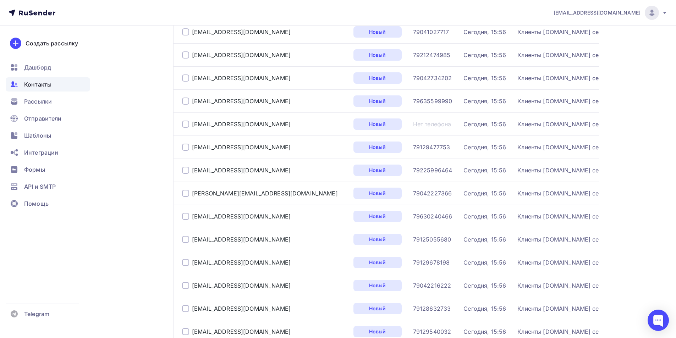
scroll to position [861, 0]
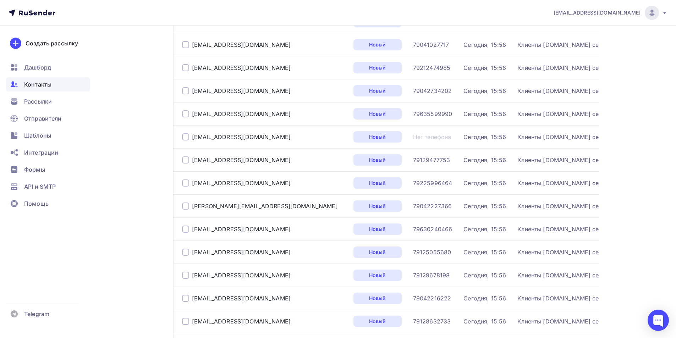
click at [185, 137] on div at bounding box center [185, 136] width 7 height 7
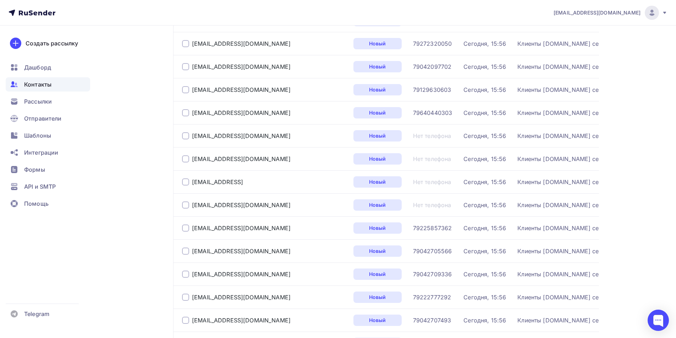
scroll to position [365, 0]
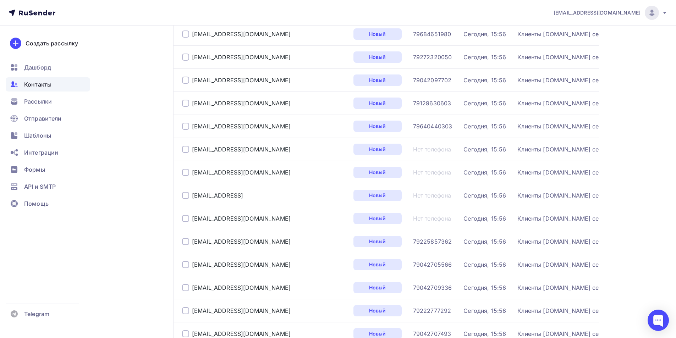
click at [184, 195] on div at bounding box center [185, 195] width 7 height 7
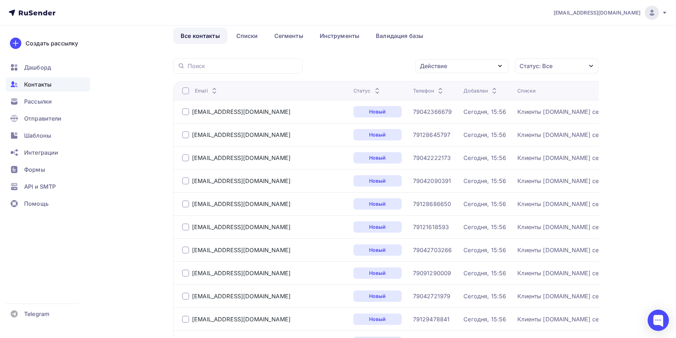
scroll to position [10, 0]
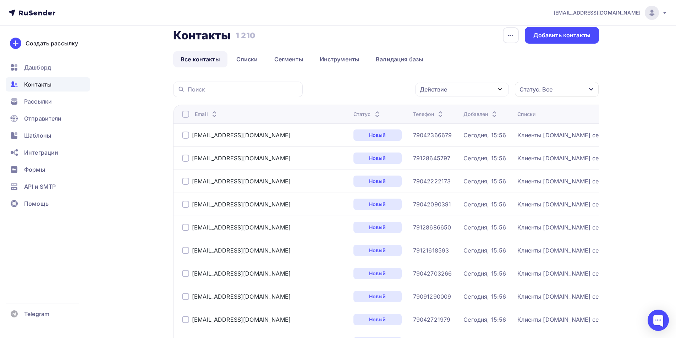
click at [474, 89] on div "Действие" at bounding box center [462, 90] width 94 height 14
click at [437, 137] on div "Удалить" at bounding box center [434, 138] width 23 height 9
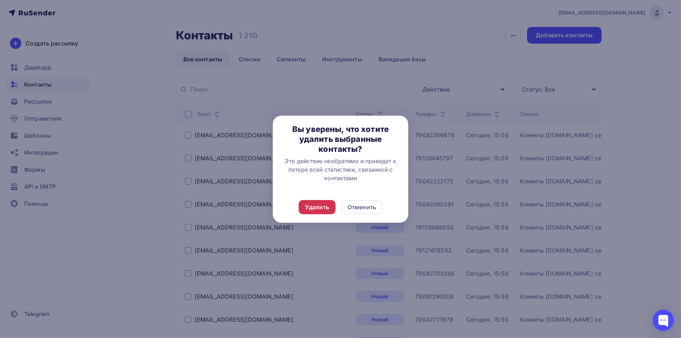
click at [323, 202] on div "Удалить" at bounding box center [317, 207] width 37 height 14
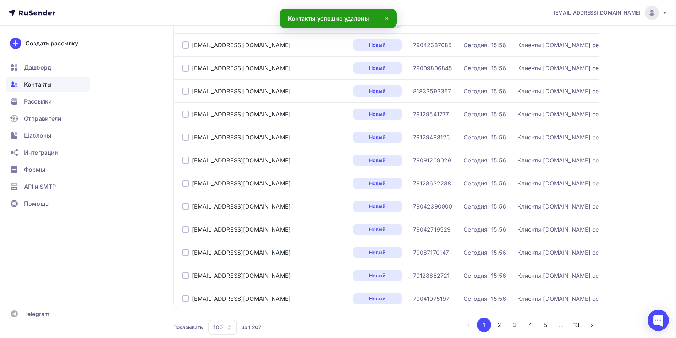
scroll to position [2173, 0]
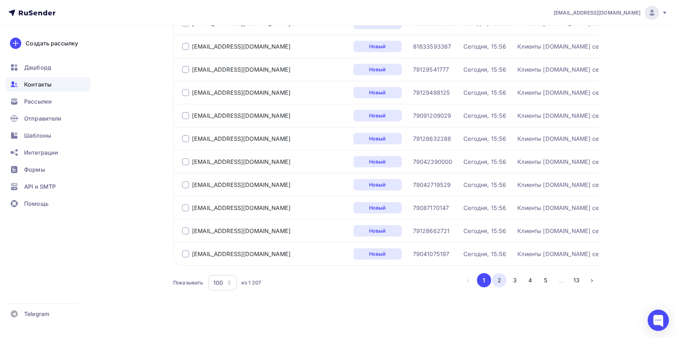
click at [494, 281] on button "2" at bounding box center [499, 280] width 14 height 14
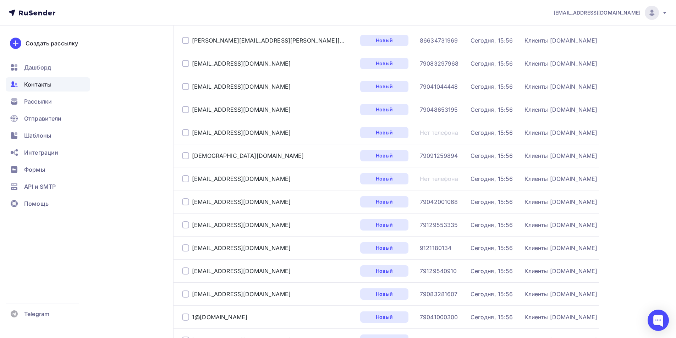
scroll to position [184, 0]
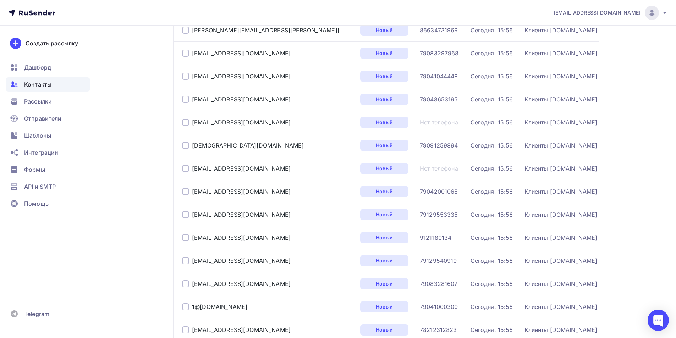
click at [180, 118] on td "test1@autozest.ru" at bounding box center [265, 122] width 184 height 23
click at [182, 121] on div at bounding box center [185, 122] width 7 height 7
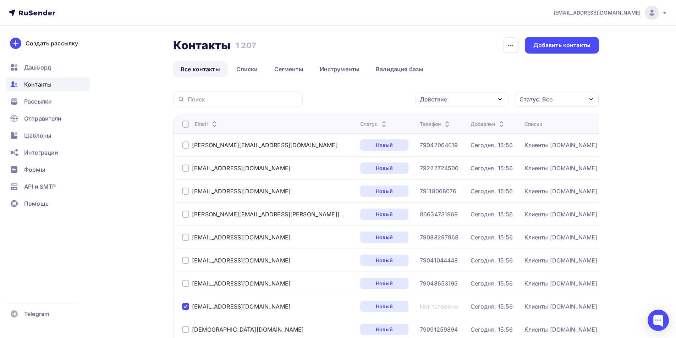
drag, startPoint x: 234, startPoint y: 44, endPoint x: 244, endPoint y: 41, distance: 10.2
click at [244, 41] on div "Контакты Контакты 1 207 1 207" at bounding box center [214, 45] width 83 height 17
click at [244, 41] on h3 "1 207" at bounding box center [245, 45] width 21 height 10
click at [40, 83] on span "Контакты" at bounding box center [37, 84] width 27 height 9
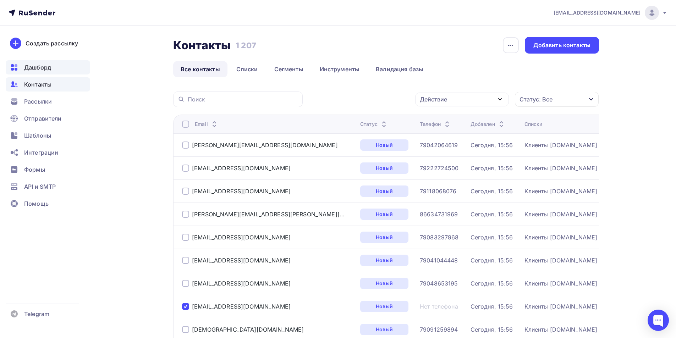
click at [47, 69] on span "Дашборд" at bounding box center [37, 67] width 27 height 9
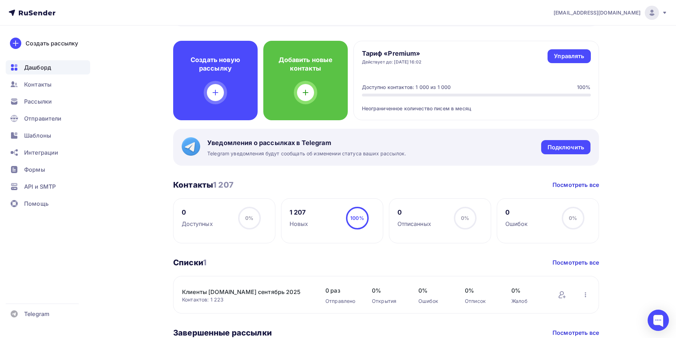
scroll to position [213, 0]
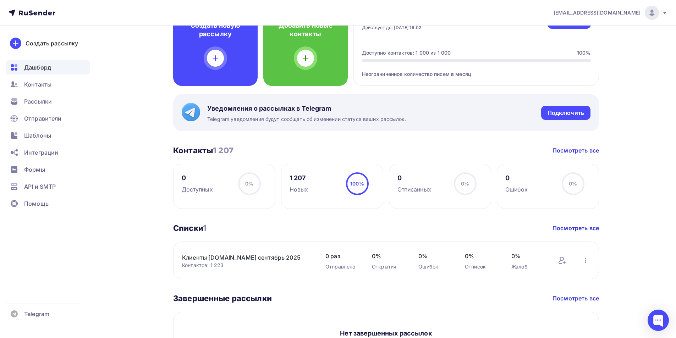
drag, startPoint x: 367, startPoint y: 193, endPoint x: 317, endPoint y: 194, distance: 49.7
click at [317, 194] on div "1 207 Новых 100% 100%" at bounding box center [332, 186] width 102 height 45
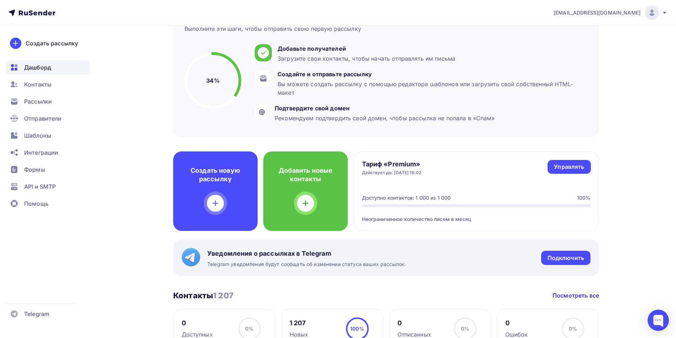
scroll to position [142, 0]
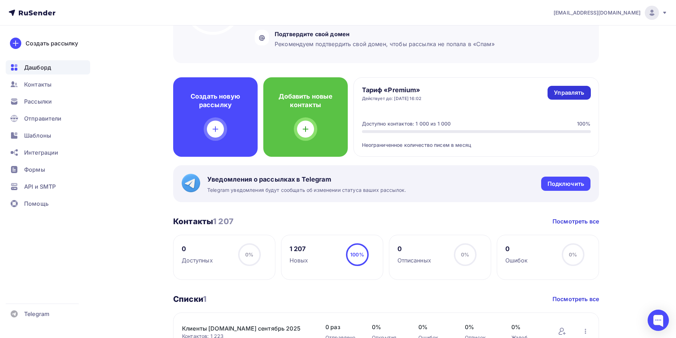
click at [567, 93] on div "Управлять" at bounding box center [569, 93] width 30 height 8
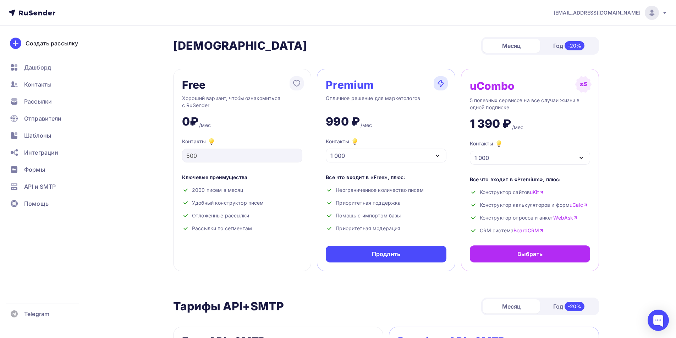
click at [450, 155] on div "Premium Отличное решение для маркетологов 990 ₽ /мес Контакты 1 000 1 000 2 000…" at bounding box center [386, 170] width 138 height 202
click at [432, 159] on div "1 000" at bounding box center [386, 156] width 120 height 14
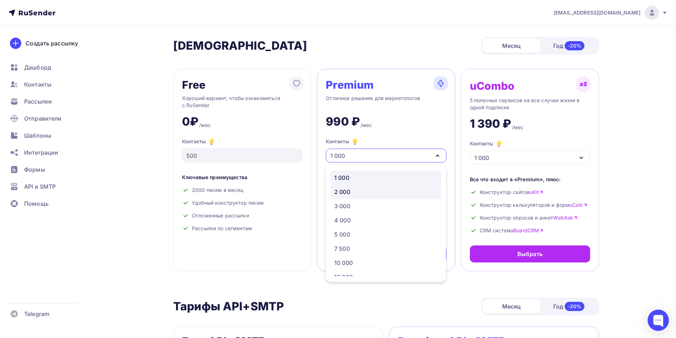
click at [376, 189] on div "2 000" at bounding box center [385, 192] width 102 height 9
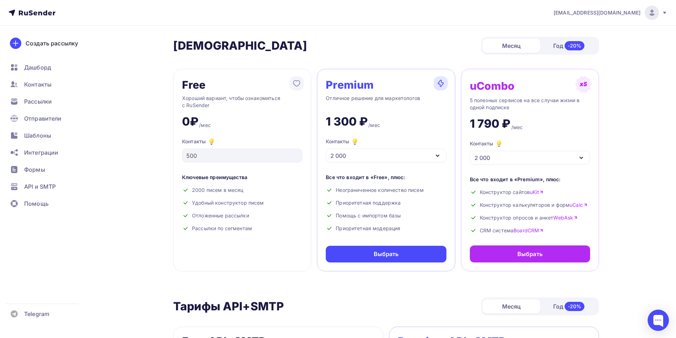
click at [420, 155] on div "2 000" at bounding box center [386, 156] width 120 height 14
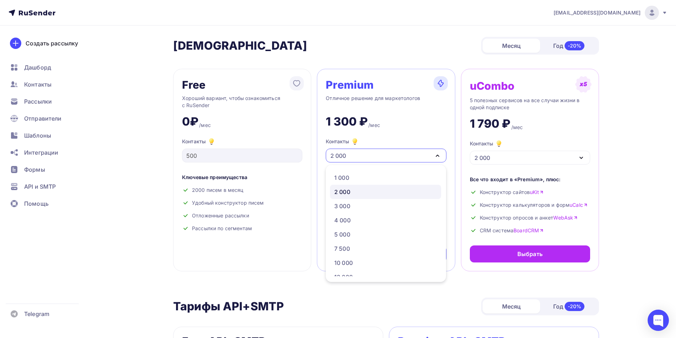
click at [391, 195] on div "2 000" at bounding box center [385, 192] width 102 height 9
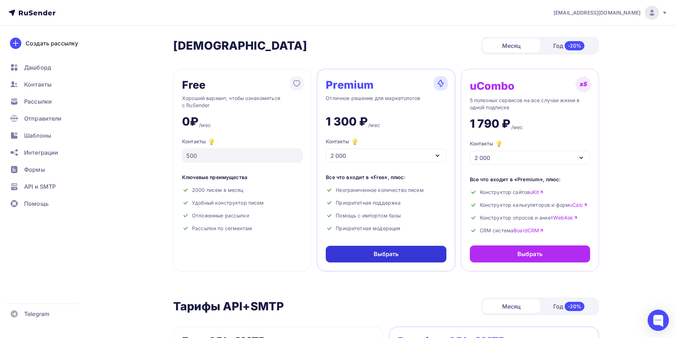
click at [385, 252] on div "Выбрать" at bounding box center [385, 254] width 25 height 8
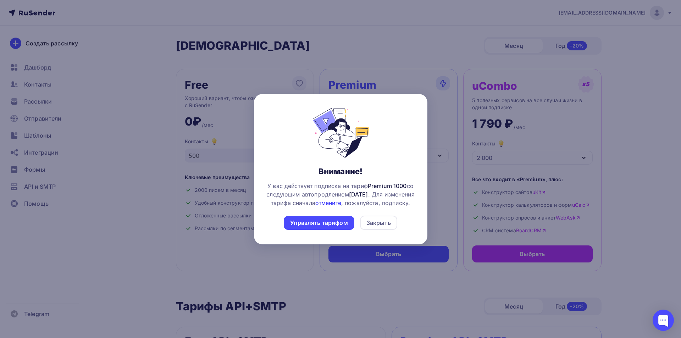
click at [341, 202] on link "отмените" at bounding box center [328, 202] width 26 height 7
click at [342, 227] on div "Управлять тарифом" at bounding box center [318, 223] width 57 height 8
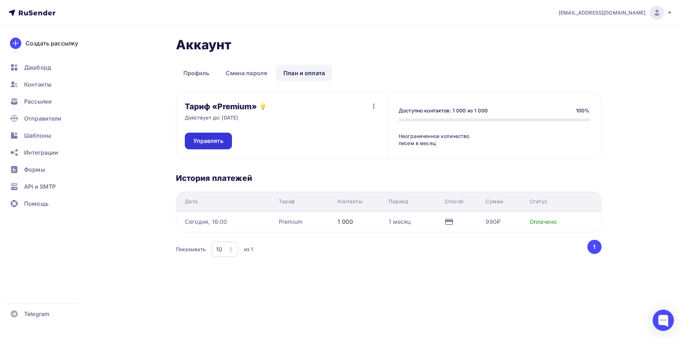
click at [217, 143] on span "Управлять" at bounding box center [208, 141] width 30 height 8
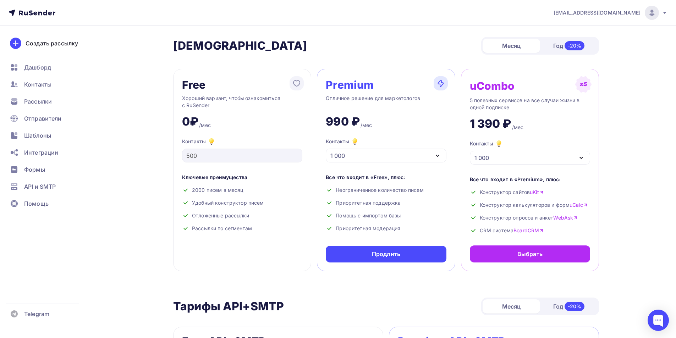
click at [373, 147] on div "Контакты 1 000" at bounding box center [386, 149] width 120 height 25
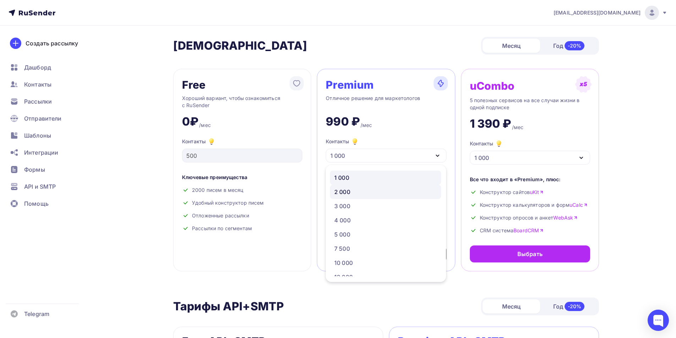
drag, startPoint x: 362, startPoint y: 188, endPoint x: 362, endPoint y: 197, distance: 8.5
click at [362, 189] on div "2 000" at bounding box center [385, 192] width 102 height 9
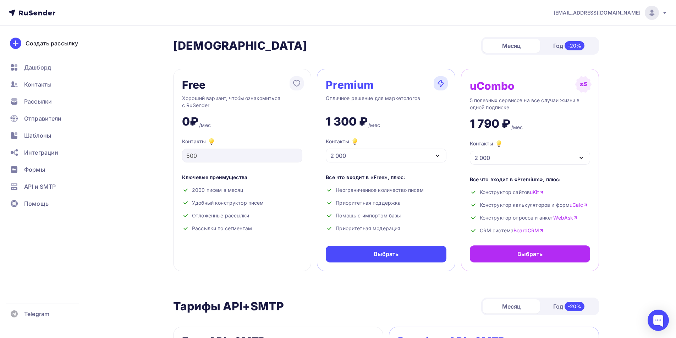
click at [362, 242] on div "Premium Отличное решение для маркетологов 1 300 ₽ /мес Контакты 2 000 1 000 2 0…" at bounding box center [386, 170] width 138 height 202
click at [362, 253] on div "Выбрать" at bounding box center [386, 254] width 120 height 17
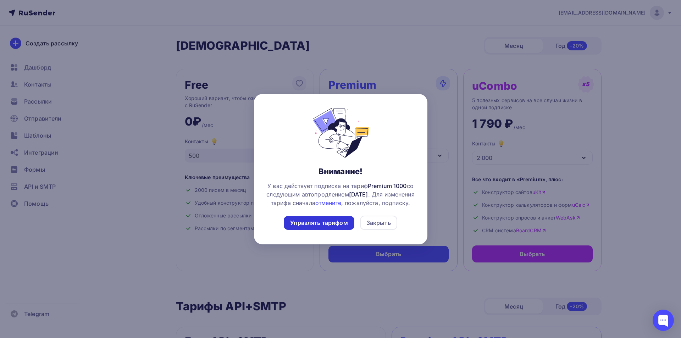
click at [330, 227] on div "Управлять тарифом" at bounding box center [318, 223] width 57 height 8
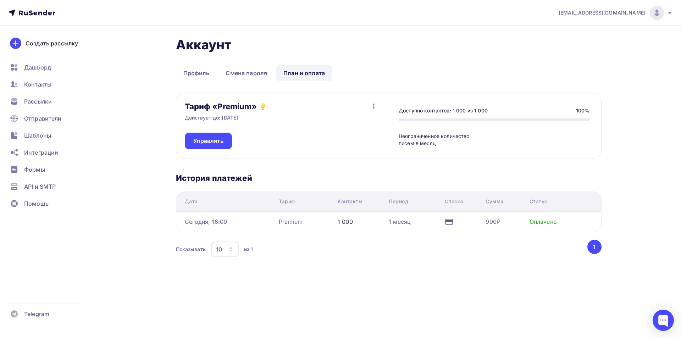
click at [381, 105] on div "Тариф «Premium» Действует до: 04.10.2025 Управлять Отписаться" at bounding box center [281, 126] width 211 height 66
click at [372, 106] on icon "button" at bounding box center [374, 106] width 9 height 9
click at [367, 126] on div "Отписаться" at bounding box center [360, 124] width 33 height 9
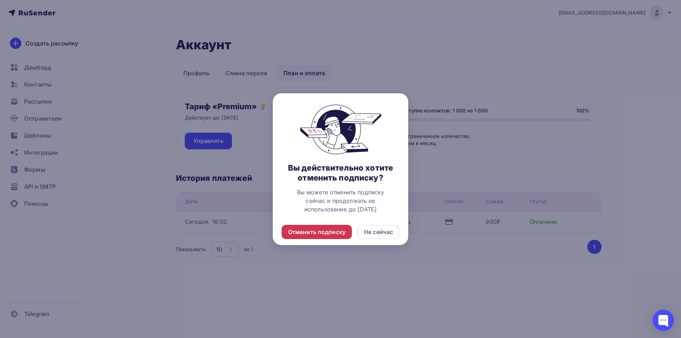
click at [328, 233] on div "Отменить подписку" at bounding box center [316, 232] width 57 height 9
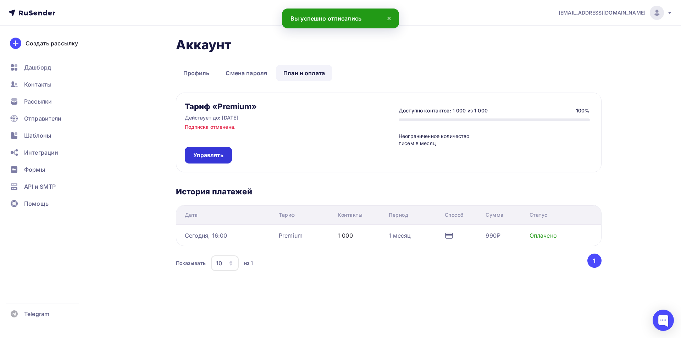
click at [223, 152] on span "Управлять" at bounding box center [208, 155] width 30 height 8
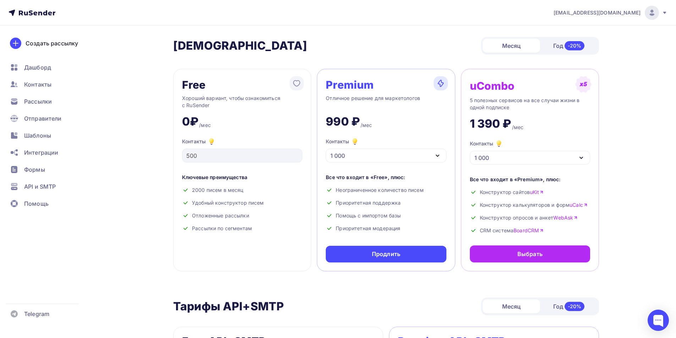
click at [384, 151] on div "1 000" at bounding box center [386, 156] width 120 height 14
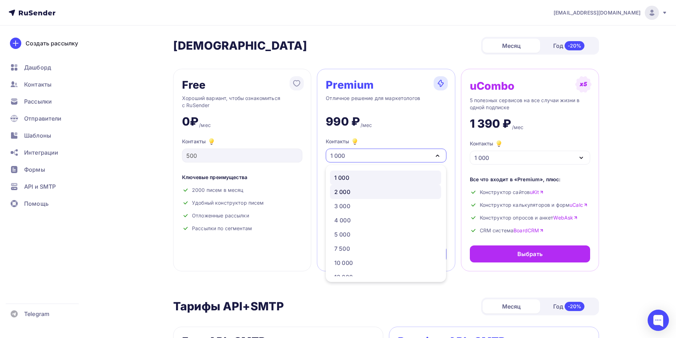
click at [369, 190] on div "2 000" at bounding box center [385, 192] width 102 height 9
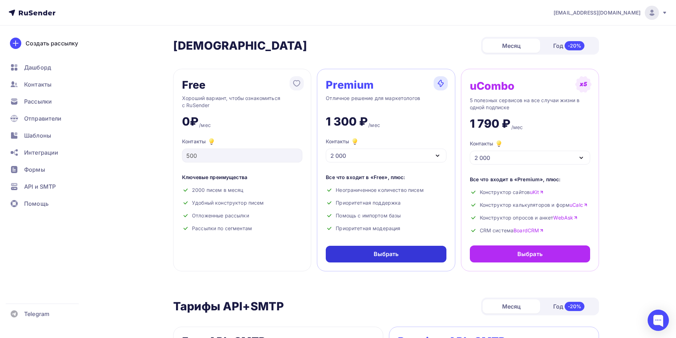
click at [374, 254] on div "Выбрать" at bounding box center [385, 254] width 25 height 8
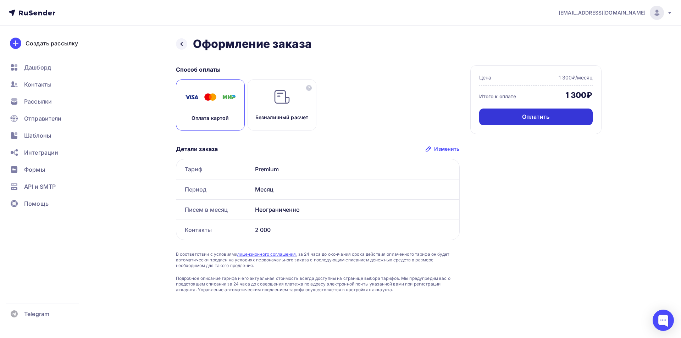
click at [507, 120] on div "Оплатить" at bounding box center [535, 117] width 113 height 17
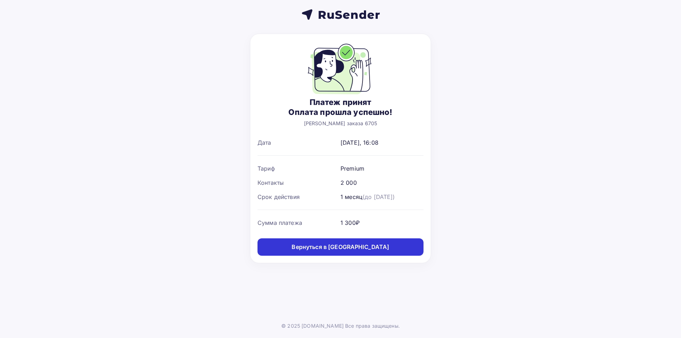
click at [310, 249] on div "Вернуться в [GEOGRAPHIC_DATA]" at bounding box center [341, 247] width 98 height 8
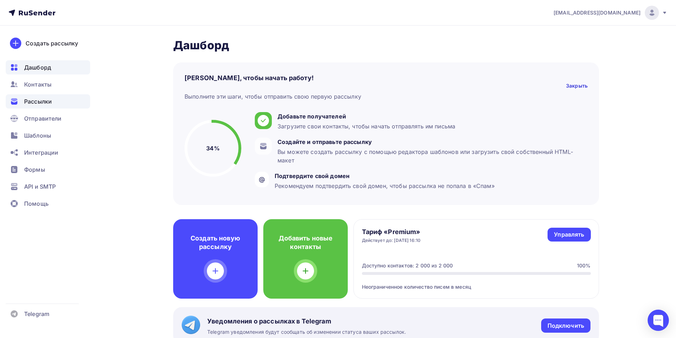
click at [38, 96] on div "Рассылки" at bounding box center [48, 101] width 84 height 14
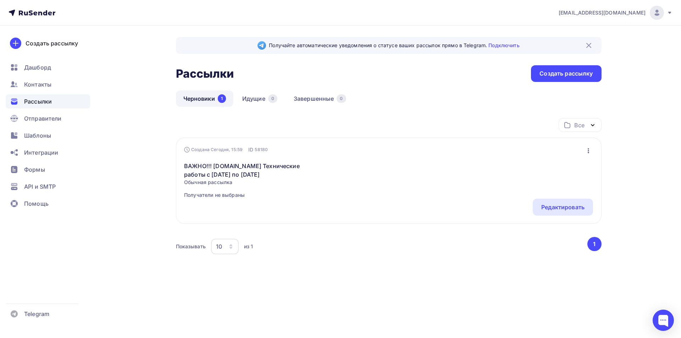
click at [348, 173] on div "ВАЖНО!!! [DOMAIN_NAME] Технические работы c [DATE] по [DATE] Обычная рассылка П…" at bounding box center [388, 175] width 409 height 45
click at [232, 164] on link "ВАЖНО!!! [DOMAIN_NAME] Технические работы c [DATE] по [DATE]" at bounding box center [245, 170] width 122 height 17
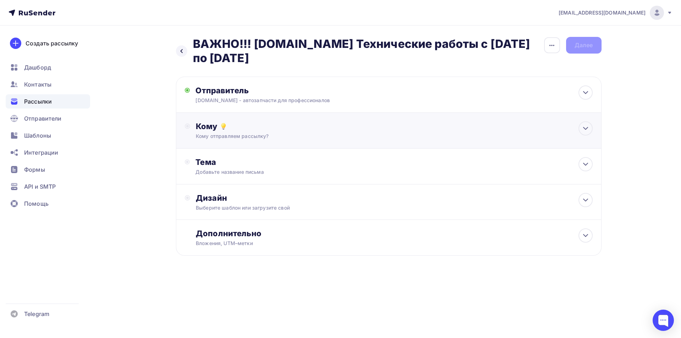
click at [366, 137] on div "Кому отправляем рассылку?" at bounding box center [374, 136] width 357 height 7
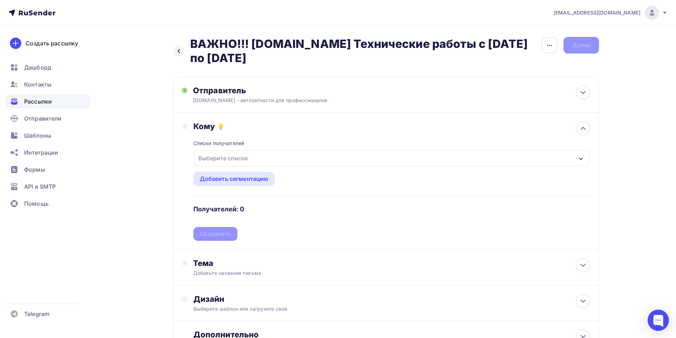
click at [310, 158] on div "Выберите список" at bounding box center [392, 158] width 396 height 16
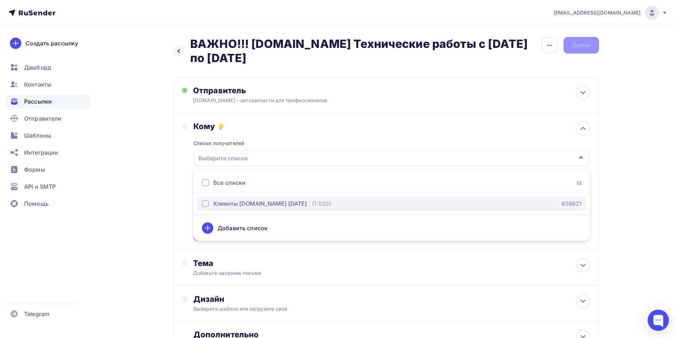
click at [292, 203] on div "Клиенты [DOMAIN_NAME] [DATE]" at bounding box center [260, 203] width 94 height 9
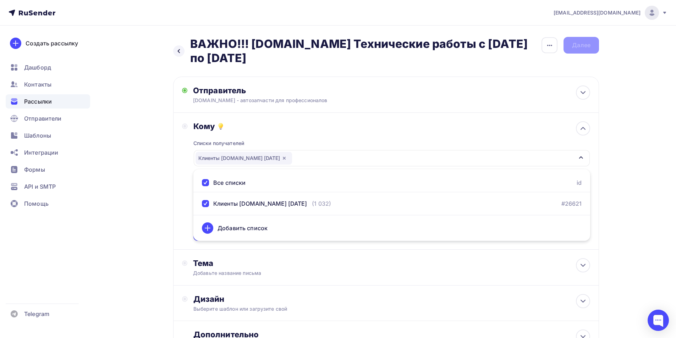
click at [97, 224] on div "Назад ВАЖНО!!! [DOMAIN_NAME] Технические работы c [DATE] по [DATE] ВАЖНО!!! [DO…" at bounding box center [337, 214] width 581 height 377
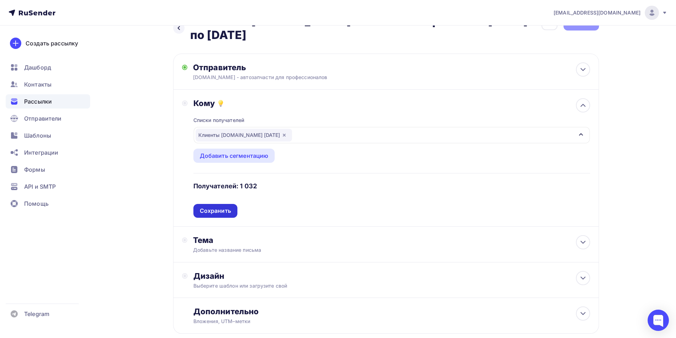
scroll to position [35, 0]
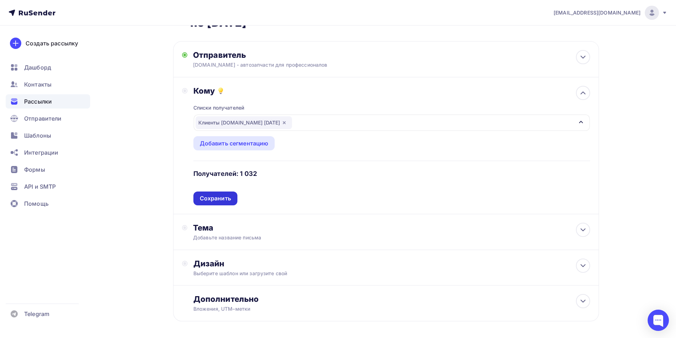
click at [210, 204] on div "Сохранить" at bounding box center [215, 198] width 44 height 14
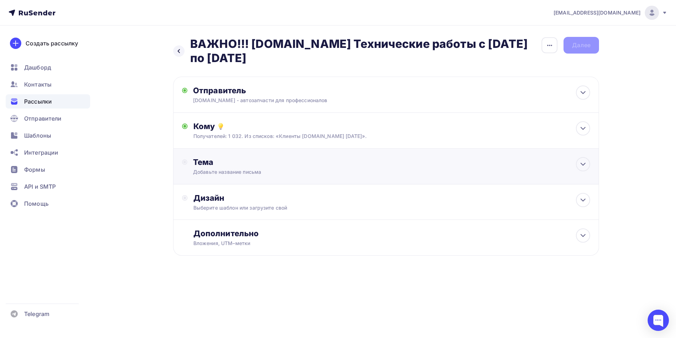
scroll to position [0, 0]
click at [287, 170] on div "Добавьте название письма" at bounding box center [258, 171] width 126 height 7
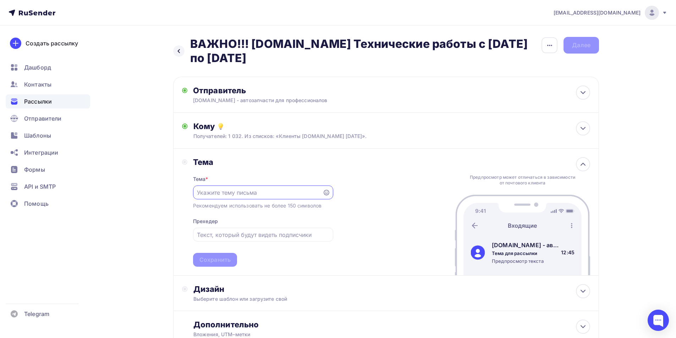
click at [275, 188] on input "text" at bounding box center [257, 192] width 121 height 9
paste input "ВАЖНО!!! Сайт МОТЕХС-РУС Технические работы c 5 по 8 сентября 2025"
drag, startPoint x: 240, startPoint y: 195, endPoint x: 128, endPoint y: 206, distance: 112.7
click at [128, 206] on div "Назад ВАЖНО!!! AUTOZEST.RU Технические работы c 5 по 8 сентября 2025 ВАЖНО!!! A…" at bounding box center [337, 209] width 581 height 367
click at [251, 192] on input "ВАЖНО!!! Сайт МОТЕХС-РУС Технические работы c 5 по 8 сентября 2025" at bounding box center [257, 192] width 121 height 9
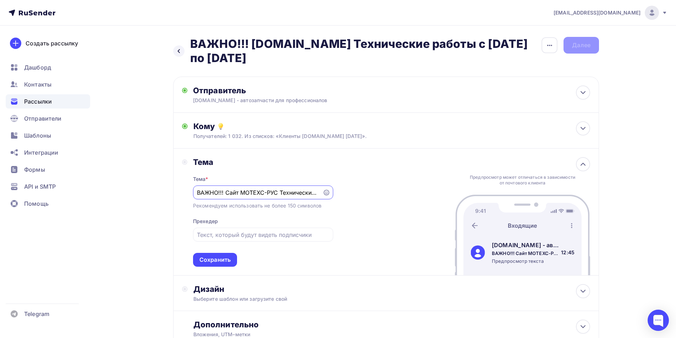
drag, startPoint x: 278, startPoint y: 191, endPoint x: 241, endPoint y: 197, distance: 36.7
click at [241, 197] on div "ВАЖНО!!! Сайт МОТЕХС-РУС Технические работы c 5 по 8 сентября 2025" at bounding box center [263, 192] width 140 height 14
type input "ВАЖНО!!! Сайт AUTOZEST Технические работы c 5 по 8 сентября 2025"
click at [246, 237] on input "text" at bounding box center [263, 235] width 132 height 9
type input "sa"
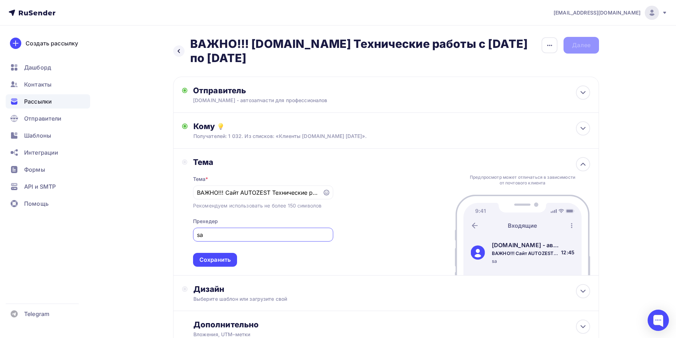
click at [238, 232] on input "sa" at bounding box center [263, 235] width 132 height 9
paste input "Уважаемые партнеры! Информируем вас о предстоящем масштабном обновлении нашей П…"
drag, startPoint x: 320, startPoint y: 235, endPoint x: 301, endPoint y: 238, distance: 18.7
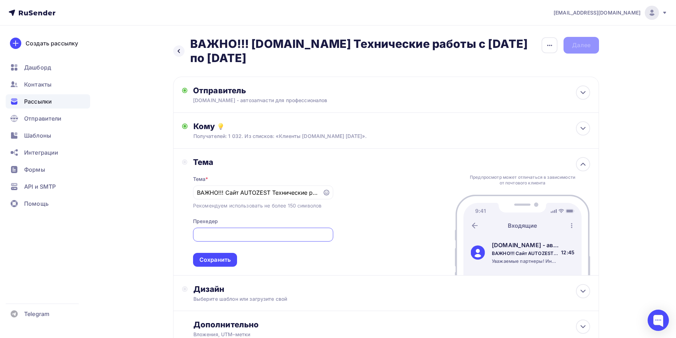
click at [301, 238] on input "Уважаемые партнеры! Информируем вас о предстоящем масштабном обновлении нашей П…" at bounding box center [263, 235] width 132 height 9
type input "Уважаемые партнеры! Информируем вас о предстоящем масштабном обновлении нашей П…"
click at [208, 261] on div "Сохранить" at bounding box center [214, 260] width 31 height 8
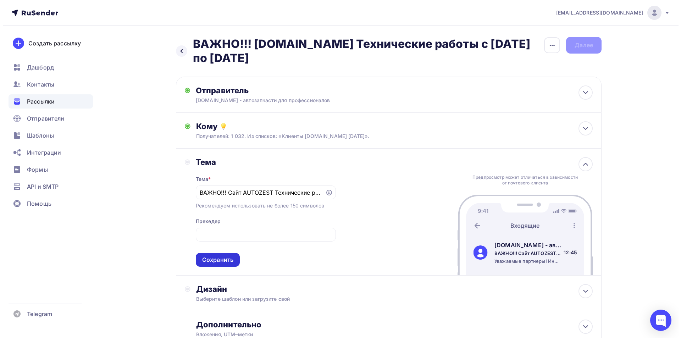
scroll to position [0, 0]
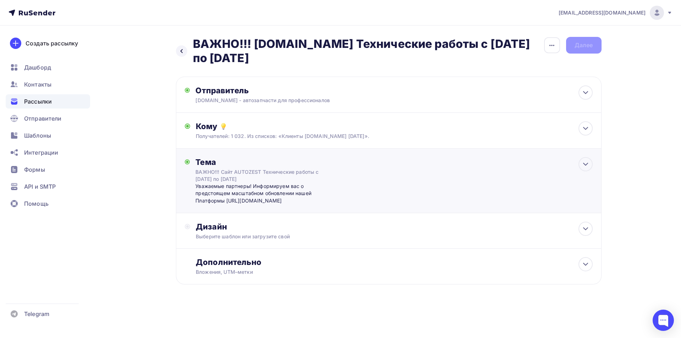
click at [335, 185] on div "Уважаемые партнеры! Информируем вас о предстоящем масштабном обновлении нашей П…" at bounding box center [265, 194] width 140 height 22
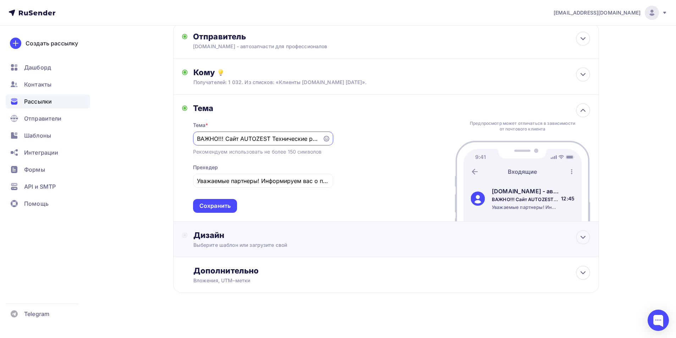
scroll to position [55, 0]
click at [327, 240] on div "Дизайн Выберите шаблон или загрузите свой" at bounding box center [391, 238] width 396 height 18
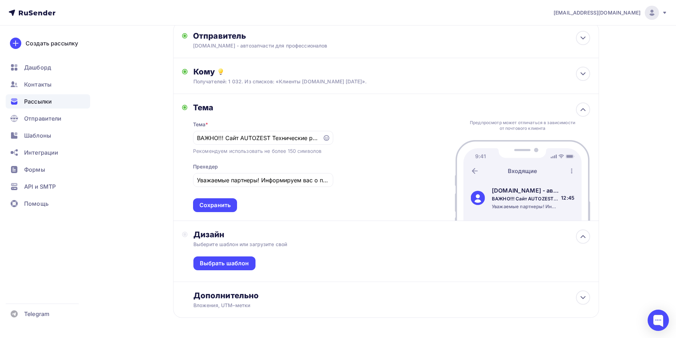
scroll to position [80, 0]
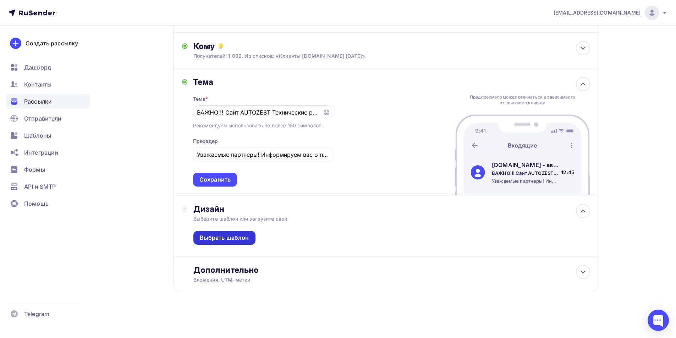
click at [253, 235] on div "Выбрать шаблон" at bounding box center [224, 238] width 62 height 14
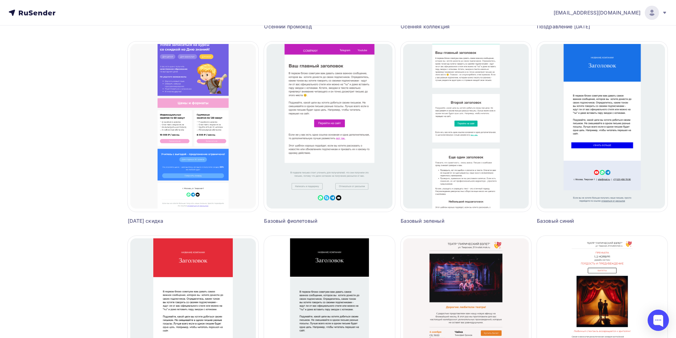
scroll to position [319, 0]
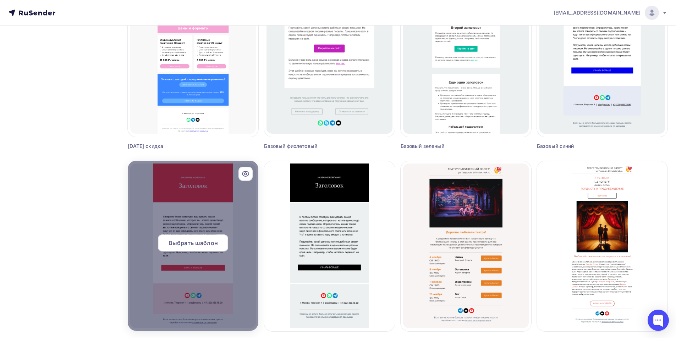
click at [195, 233] on div at bounding box center [193, 246] width 131 height 170
click at [194, 243] on span "Выбрать шаблон" at bounding box center [192, 243] width 49 height 9
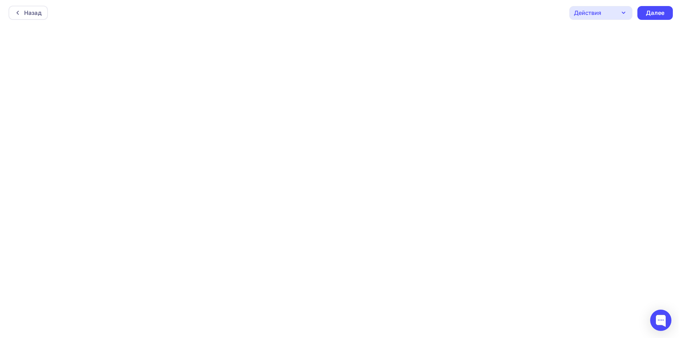
scroll to position [2, 0]
click at [40, 11] on div "Назад" at bounding box center [25, 11] width 39 height 14
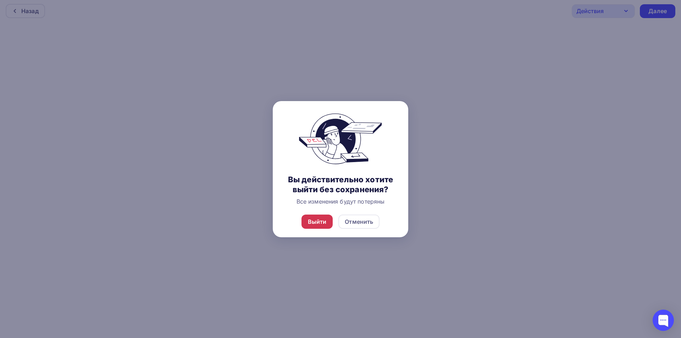
click at [308, 218] on div "Выйти" at bounding box center [317, 221] width 19 height 9
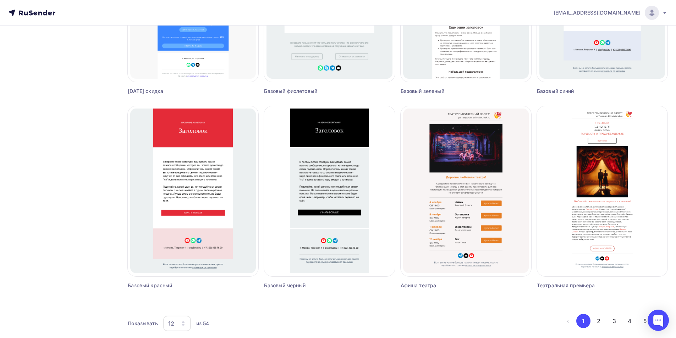
scroll to position [389, 0]
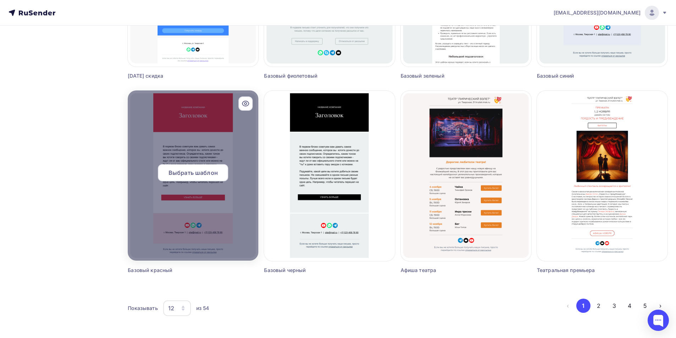
click at [191, 176] on span "Выбрать шаблон" at bounding box center [192, 172] width 49 height 9
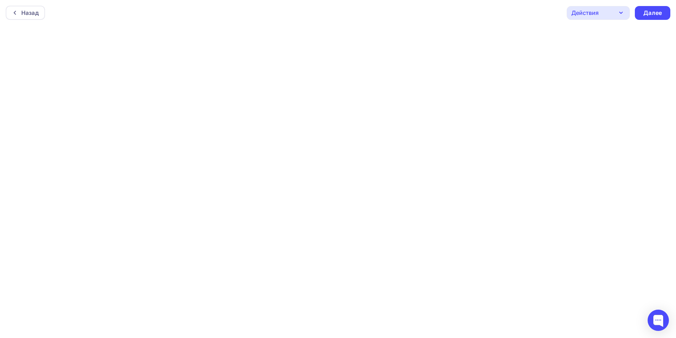
click at [610, 16] on div "Действия" at bounding box center [597, 13] width 63 height 14
click at [525, 13] on div "Назад Действия Отправить тестовое письмо Предпросмотр Сохранить в Мои шаблоны В…" at bounding box center [338, 13] width 676 height 26
click at [13, 11] on icon at bounding box center [15, 13] width 6 height 6
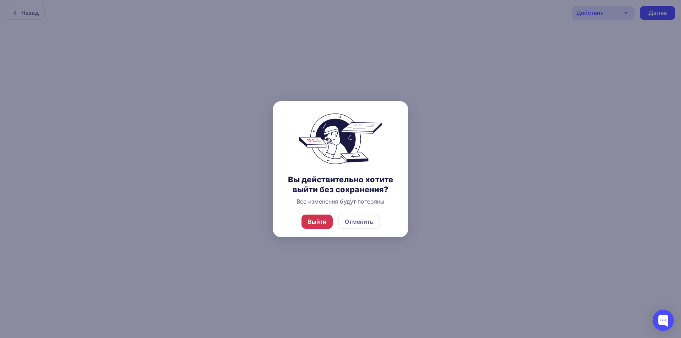
click at [315, 219] on div "Выйти" at bounding box center [317, 221] width 19 height 9
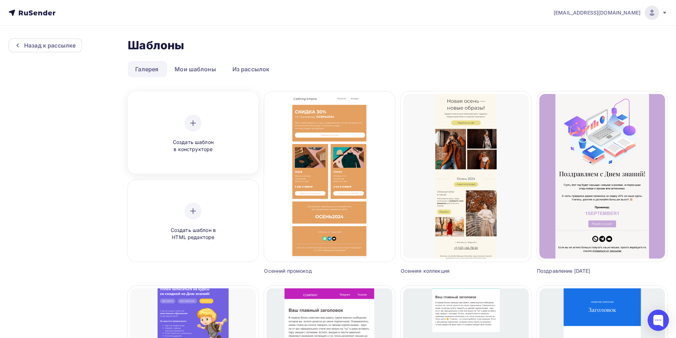
click at [192, 161] on div "Создать шаблон в конструкторе" at bounding box center [193, 133] width 126 height 79
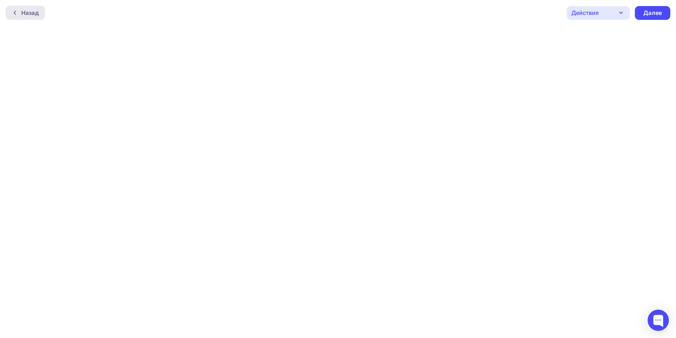
click at [20, 11] on div at bounding box center [16, 13] width 9 height 6
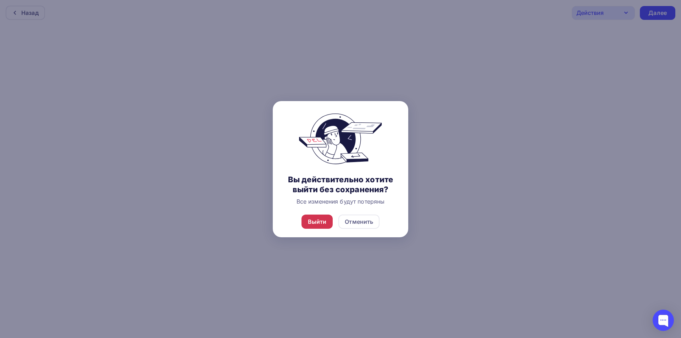
click at [324, 221] on div "Выйти" at bounding box center [317, 221] width 19 height 9
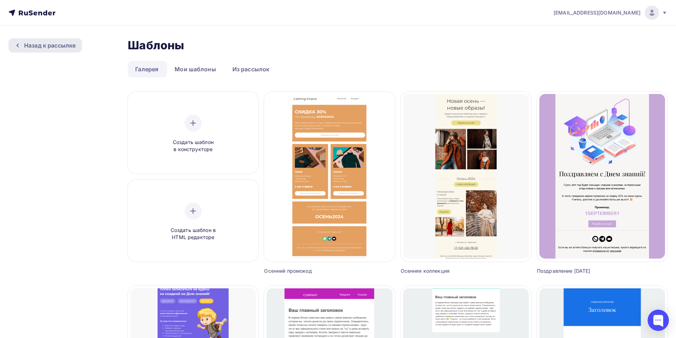
click at [65, 45] on div "Назад к рассылке" at bounding box center [49, 45] width 51 height 9
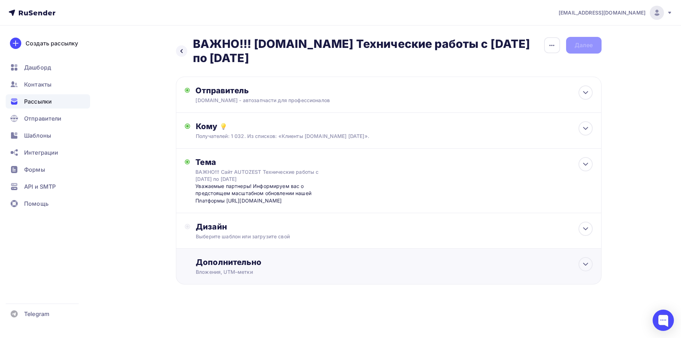
click at [597, 265] on div "Дополнительно Вложения, UTM–метки Вложения Добавить файл Максимальный суммарный…" at bounding box center [389, 267] width 426 height 36
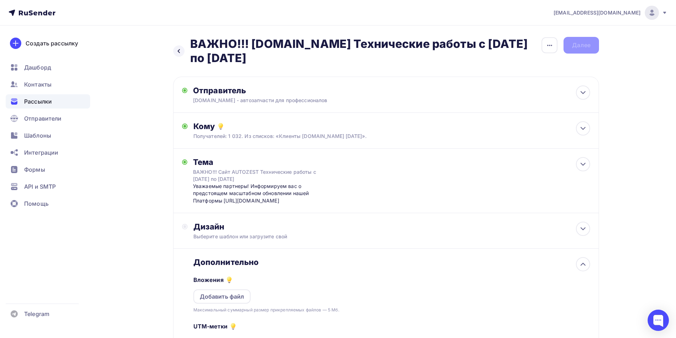
scroll to position [104, 0]
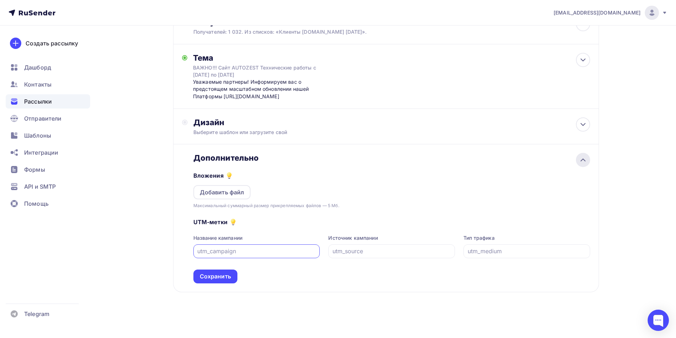
click at [581, 158] on icon at bounding box center [582, 160] width 9 height 9
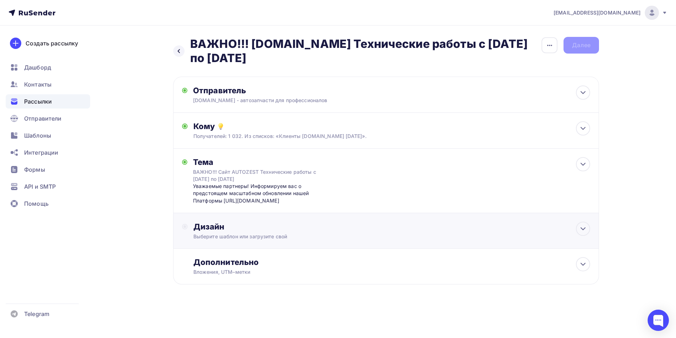
scroll to position [0, 0]
click at [402, 231] on div "Дизайн" at bounding box center [394, 227] width 396 height 10
click at [241, 252] on div "Выбрать шаблон" at bounding box center [224, 255] width 49 height 8
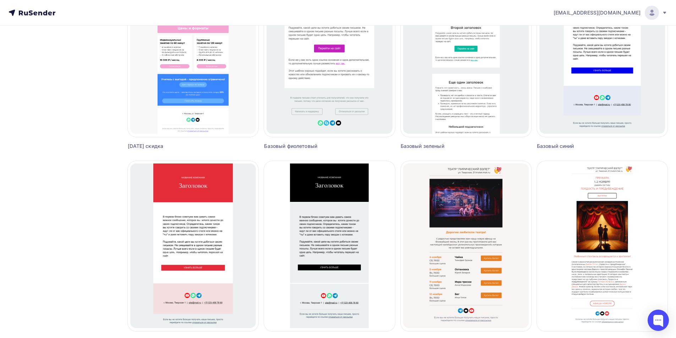
scroll to position [389, 0]
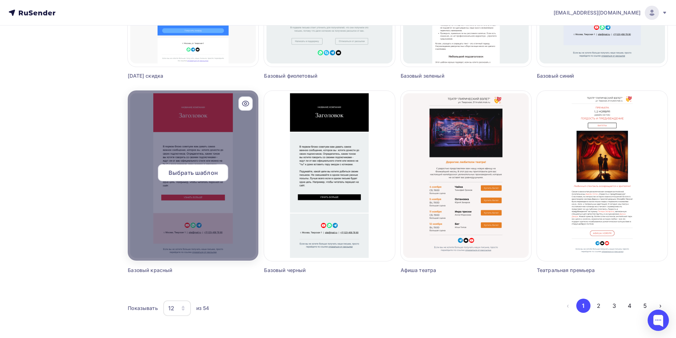
click at [188, 177] on span "Выбрать шаблон" at bounding box center [192, 172] width 49 height 9
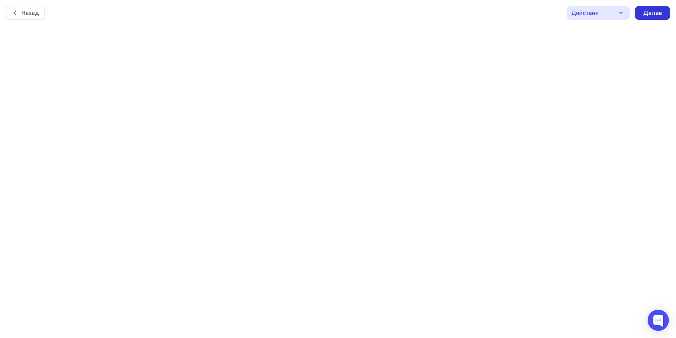
click at [653, 10] on div "Далее" at bounding box center [652, 13] width 18 height 8
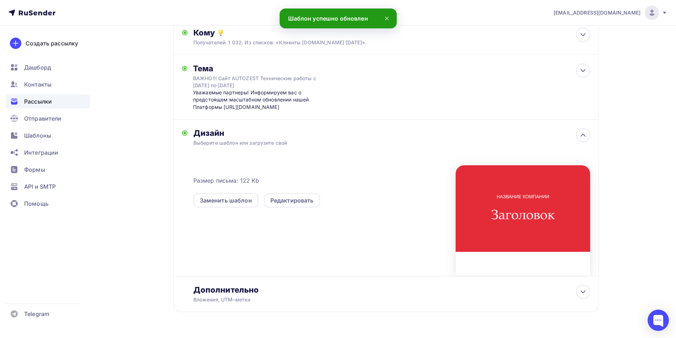
scroll to position [113, 0]
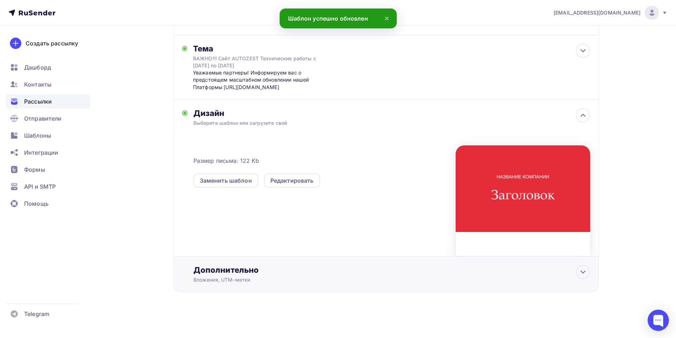
click at [282, 278] on div "Вложения, UTM–метки" at bounding box center [371, 279] width 357 height 7
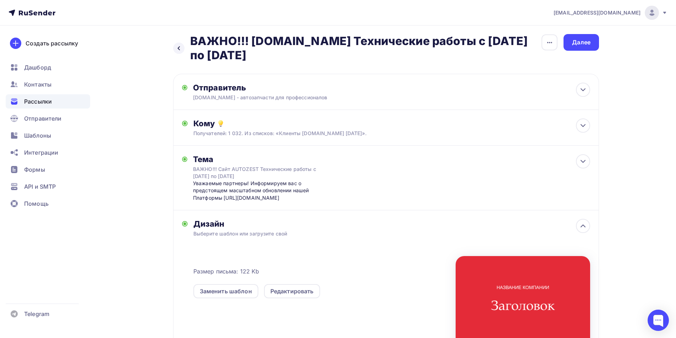
scroll to position [0, 0]
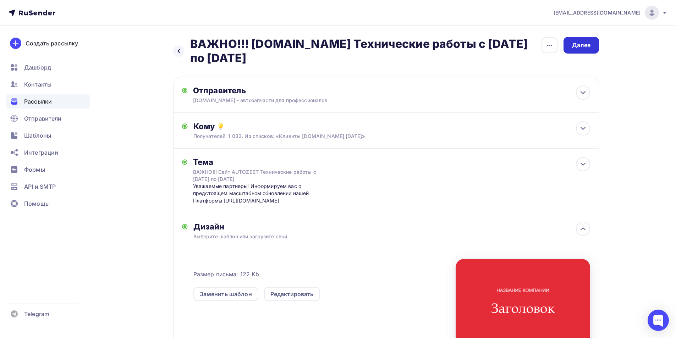
click at [565, 43] on div "Далее" at bounding box center [580, 45] width 35 height 17
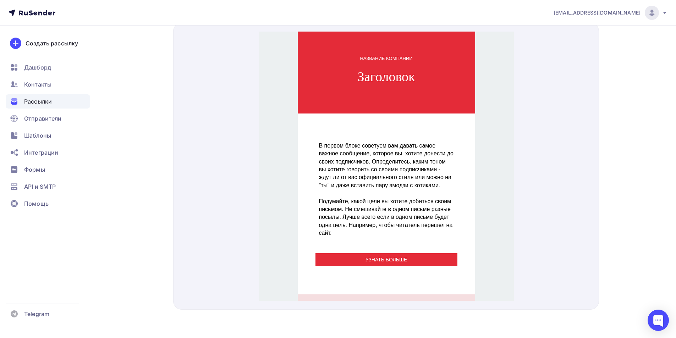
scroll to position [35, 0]
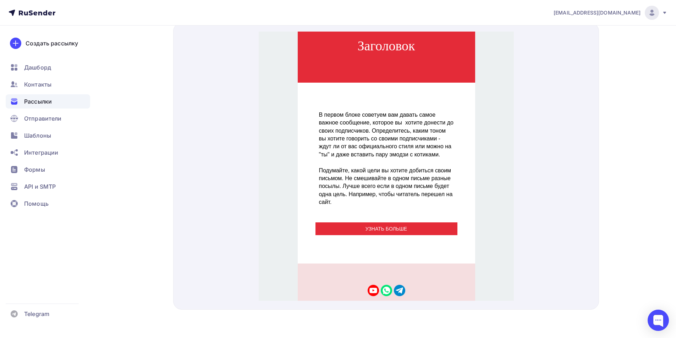
click at [401, 184] on span "Подумайте, какой цели вы хотите добиться своим письмом. Не смешивайте в одном п…" at bounding box center [385, 178] width 134 height 38
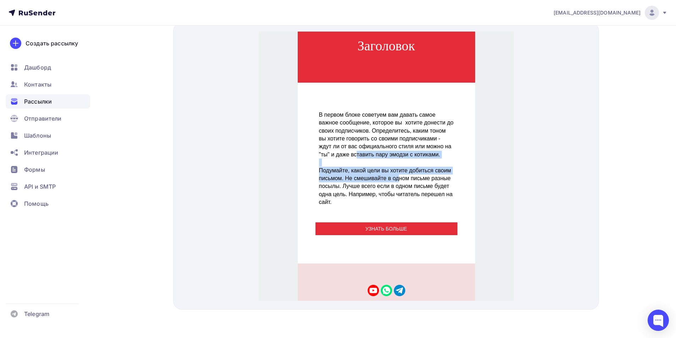
drag, startPoint x: 383, startPoint y: 166, endPoint x: 355, endPoint y: 141, distance: 37.0
click at [355, 142] on div "В первом блоке советуем вам давать самое важное сообщение, которое вы хотите до…" at bounding box center [385, 149] width 135 height 95
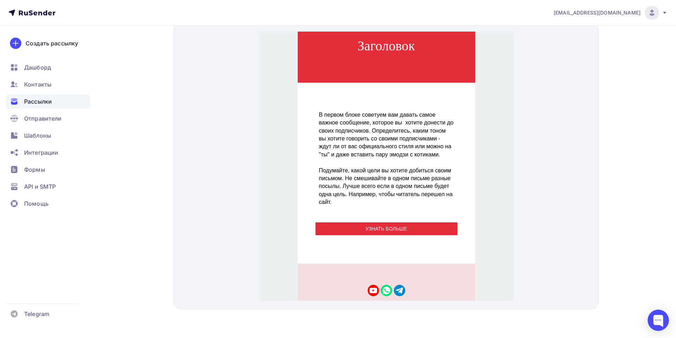
click at [355, 141] on p "В первом блоке советуем вам давать самое важное сообщение, которое вы хотите до…" at bounding box center [385, 126] width 135 height 48
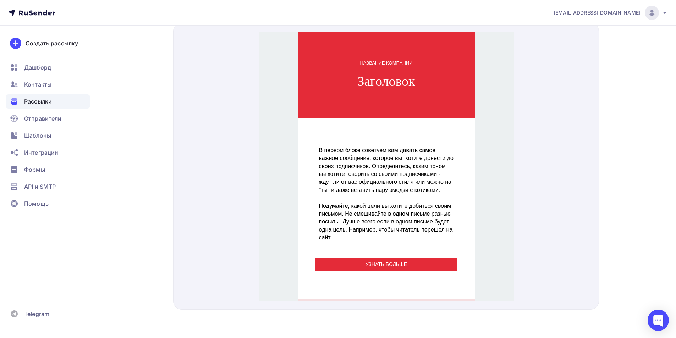
click at [376, 82] on td "Заголовок" at bounding box center [385, 72] width 177 height 23
click at [376, 81] on td "Заголовок" at bounding box center [385, 72] width 177 height 23
click at [376, 80] on div "Заголовок" at bounding box center [386, 73] width 170 height 16
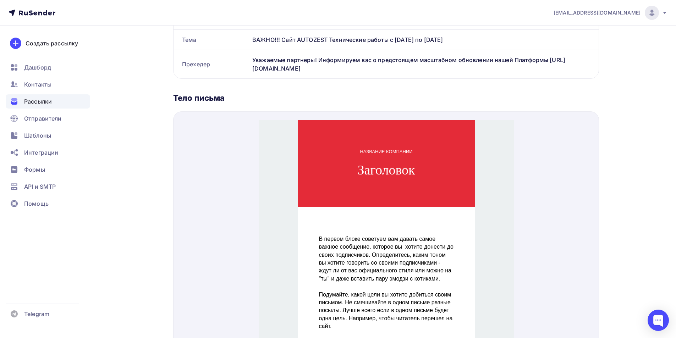
scroll to position [232, 0]
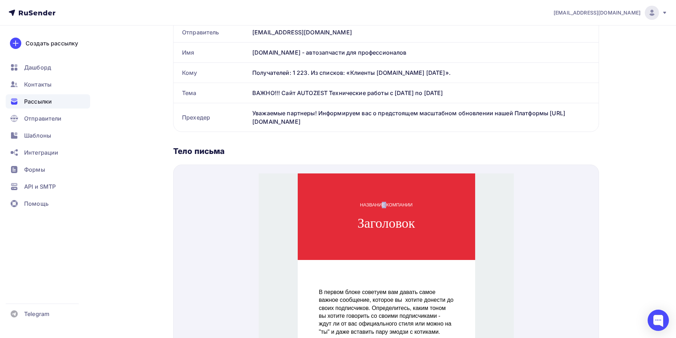
click at [379, 194] on div "НАЗВАНИЕ КОМПАНИИ" at bounding box center [386, 196] width 170 height 6
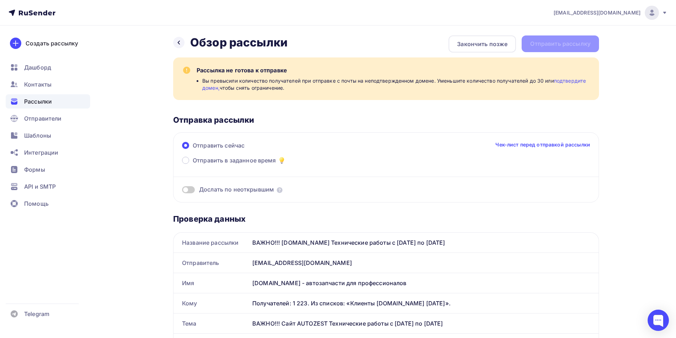
scroll to position [0, 0]
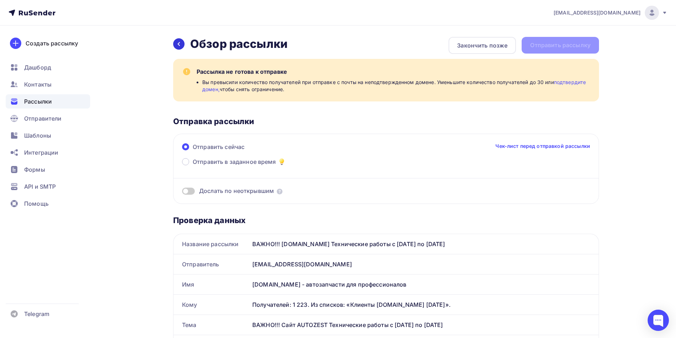
click at [179, 45] on icon at bounding box center [179, 44] width 6 height 6
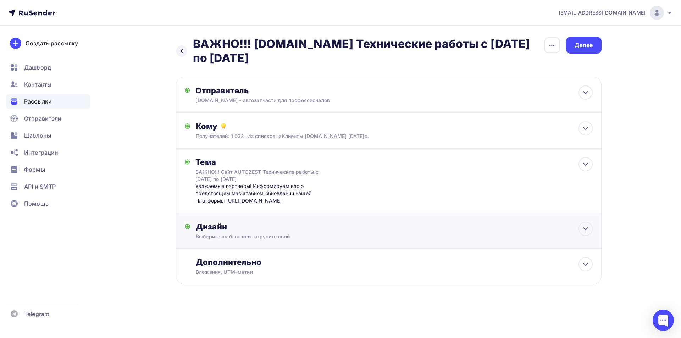
click at [352, 238] on div "Выберите шаблон или загрузите свой" at bounding box center [374, 236] width 357 height 7
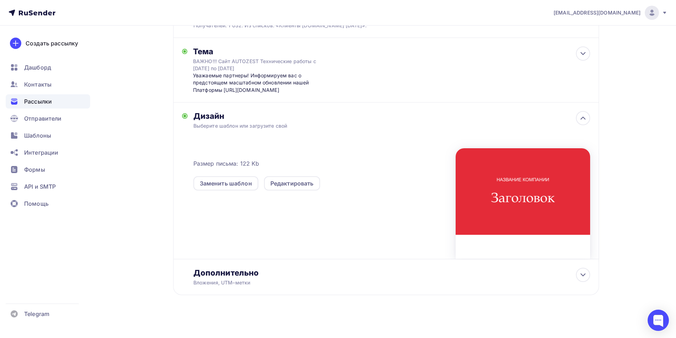
scroll to position [113, 0]
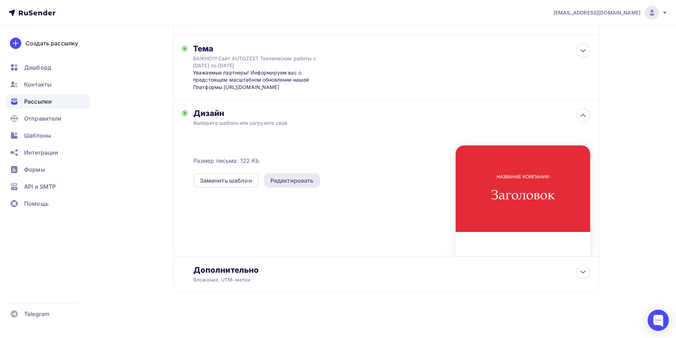
click at [290, 180] on div "Редактировать" at bounding box center [291, 180] width 43 height 9
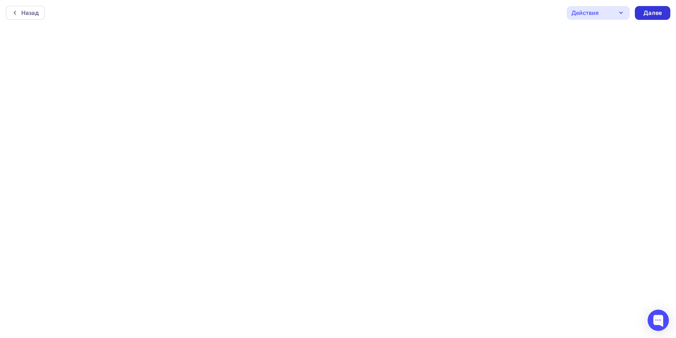
click at [653, 8] on div "Далее" at bounding box center [651, 13] width 35 height 14
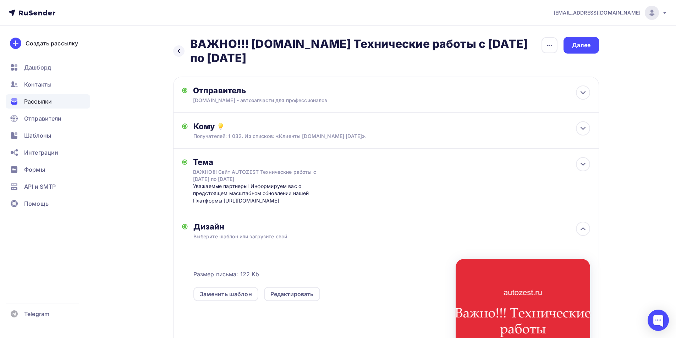
click at [540, 50] on h2 "ВАЖНО!!! AUTOZEST.RU Технические работы c 5 по 8 сентября 2025" at bounding box center [365, 51] width 351 height 28
click at [548, 41] on icon "button" at bounding box center [549, 45] width 9 height 9
click at [585, 44] on div "Далее" at bounding box center [581, 45] width 18 height 8
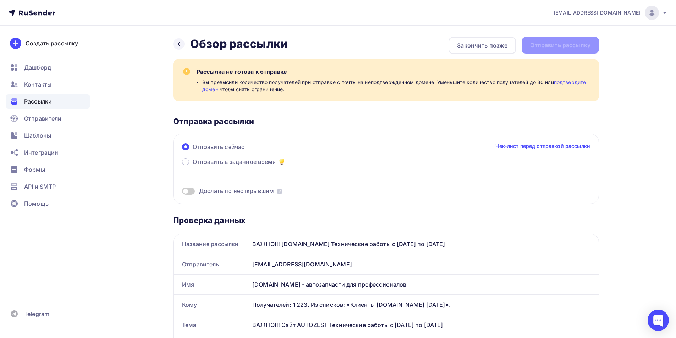
click at [565, 84] on link "подтвердите домен," at bounding box center [393, 85] width 383 height 13
click at [51, 126] on ul "Дашборд Контакты Рассылки Отправители Шаблоны Интеграции Формы API и SMTP Помощь" at bounding box center [48, 137] width 84 height 154
click at [51, 122] on span "Отправители" at bounding box center [43, 118] width 38 height 9
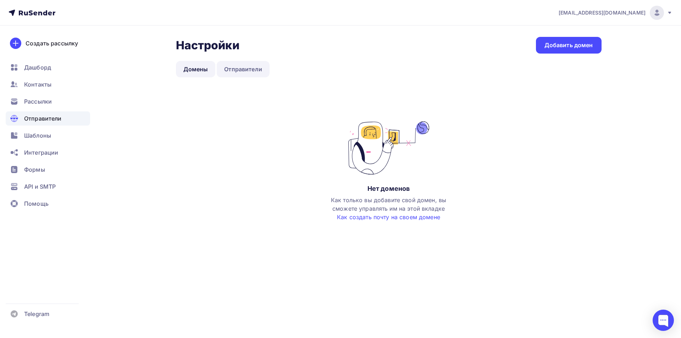
click at [248, 72] on link "Отправители" at bounding box center [243, 69] width 53 height 16
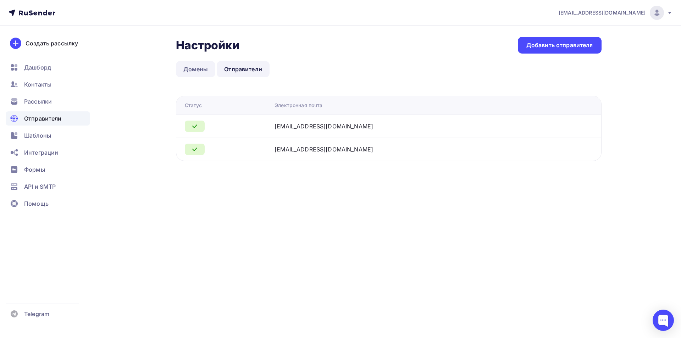
click at [203, 67] on link "Домены" at bounding box center [196, 69] width 40 height 16
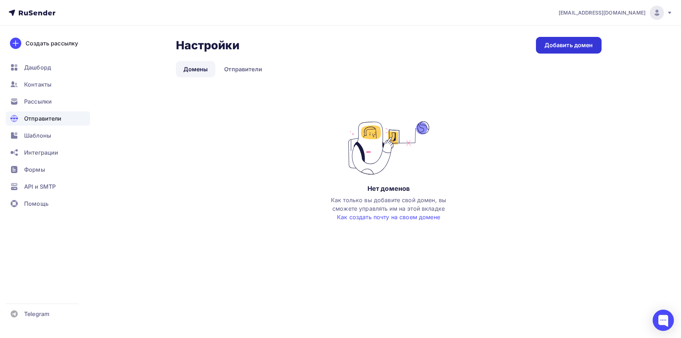
click at [557, 48] on div "Добавить домен" at bounding box center [568, 45] width 49 height 8
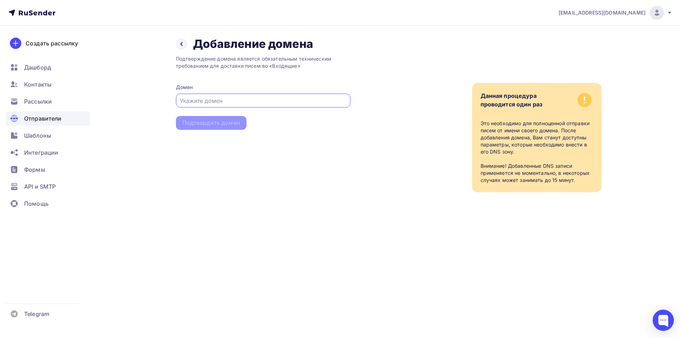
click at [256, 100] on input "text" at bounding box center [263, 100] width 166 height 9
type input "ф"
type input "autozest.ru"
click at [211, 123] on div "Подтвердить домен" at bounding box center [211, 123] width 58 height 8
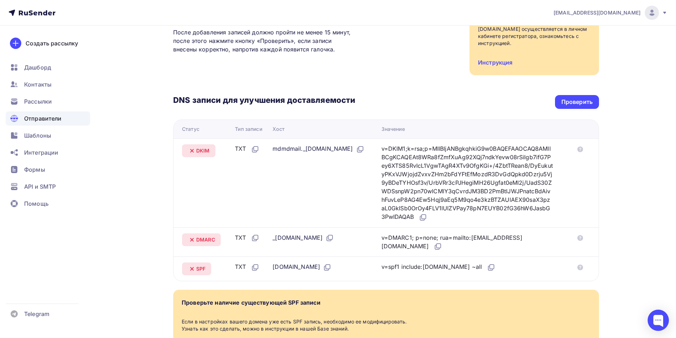
scroll to position [97, 0]
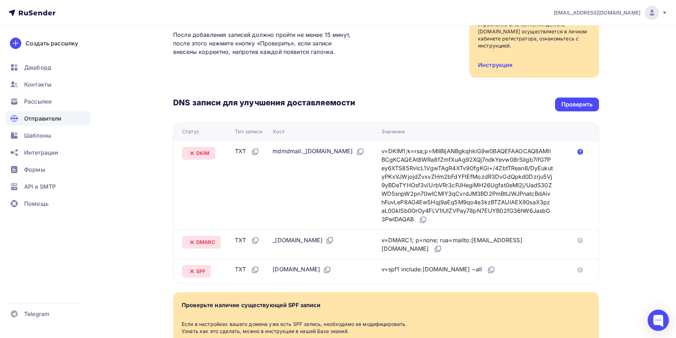
click at [582, 152] on icon at bounding box center [580, 152] width 6 height 6
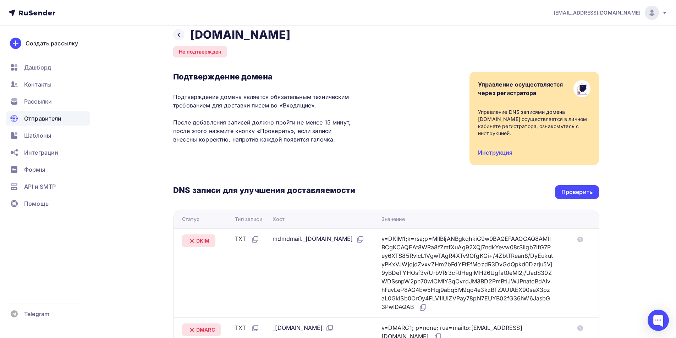
scroll to position [0, 0]
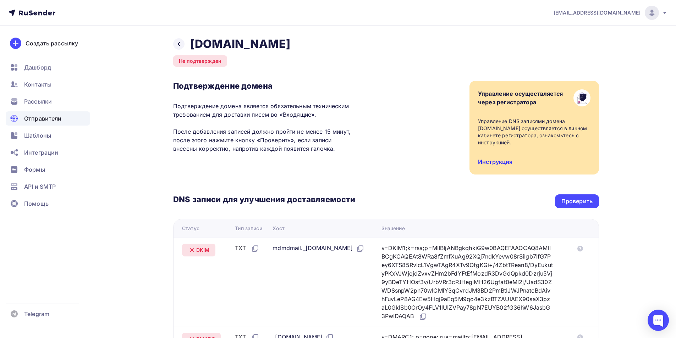
click at [492, 164] on link "Инструкция" at bounding box center [495, 161] width 34 height 7
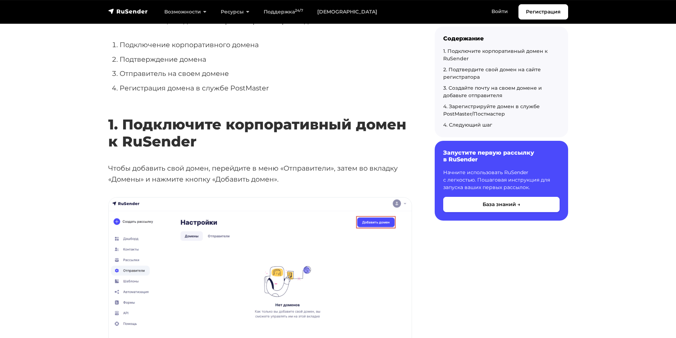
scroll to position [142, 0]
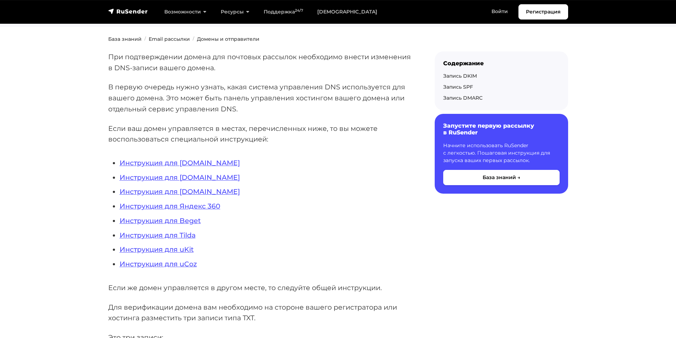
scroll to position [106, 0]
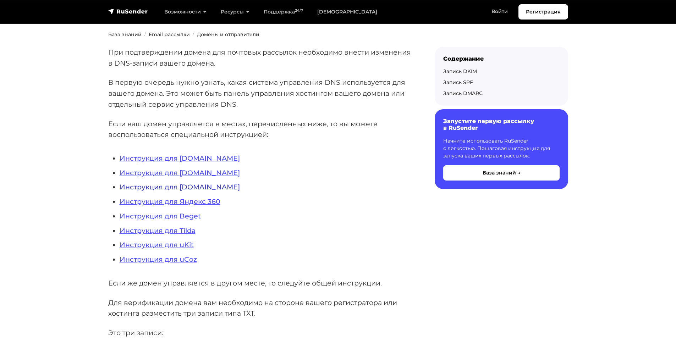
click at [176, 189] on link "Инструкция для [DOMAIN_NAME]" at bounding box center [180, 187] width 120 height 9
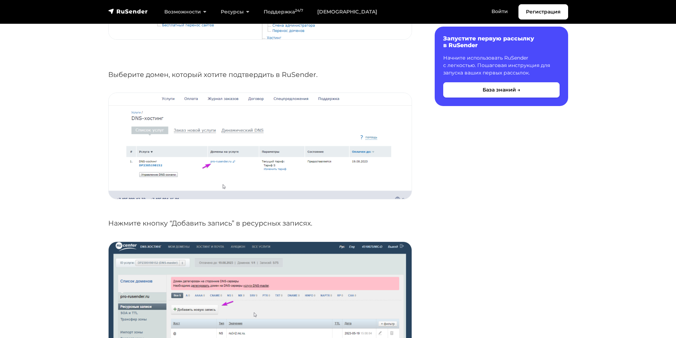
scroll to position [567, 0]
